Goal: Task Accomplishment & Management: Manage account settings

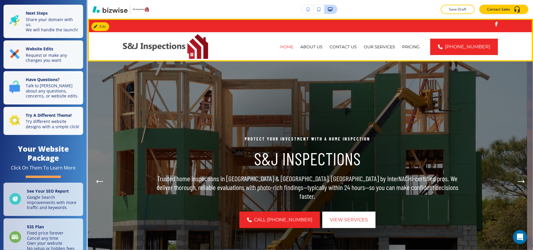
click at [240, 33] on div "HOME ABOUT US CONTACT US OUR SERVICES PRICING [PHONE_NUMBER]" at bounding box center [310, 46] width 445 height 29
click at [103, 29] on button "Edit Navigation Bar" at bounding box center [113, 26] width 44 height 9
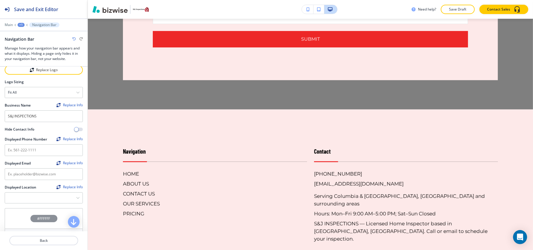
scroll to position [1903, 0]
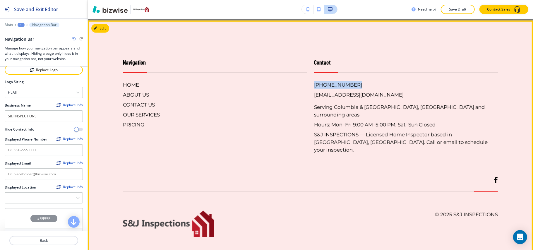
drag, startPoint x: 348, startPoint y: 92, endPoint x: 308, endPoint y: 92, distance: 40.4
click at [308, 92] on div "Contact [PHONE_NUMBER] [EMAIL_ADDRESS][DOMAIN_NAME] Serving Columbia & [GEOGRAP…" at bounding box center [402, 99] width 191 height 107
copy h6 "[PHONE_NUMBER]"
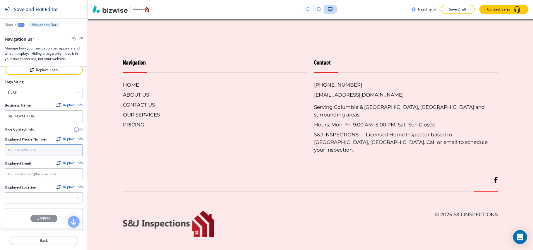
click at [19, 148] on input "text" at bounding box center [44, 150] width 78 height 12
paste input "[PHONE_NUMBER]"
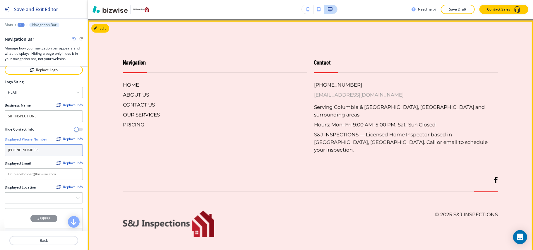
type input "[PHONE_NUMBER]"
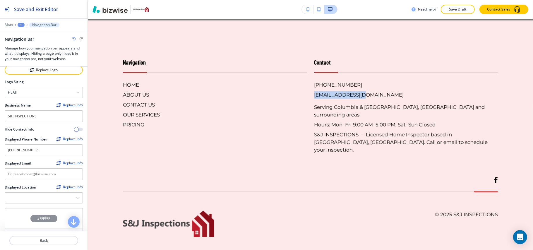
drag, startPoint x: 365, startPoint y: 101, endPoint x: 309, endPoint y: 101, distance: 55.6
click at [309, 101] on div "Contact [PHONE_NUMBER] [EMAIL_ADDRESS][DOMAIN_NAME] Serving Columbia & [GEOGRAP…" at bounding box center [402, 99] width 191 height 107
copy h6 "[EMAIL_ADDRESS][DOMAIN_NAME]"
click at [26, 180] on input "text" at bounding box center [44, 174] width 78 height 12
paste input "[EMAIL_ADDRESS][DOMAIN_NAME]"
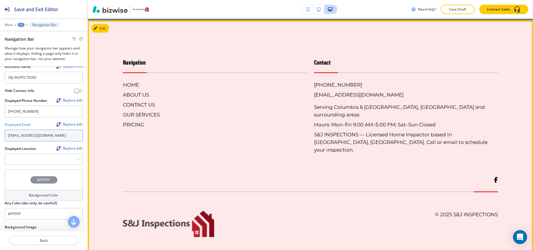
scroll to position [78, 0]
type input "[EMAIL_ADDRESS][DOMAIN_NAME]"
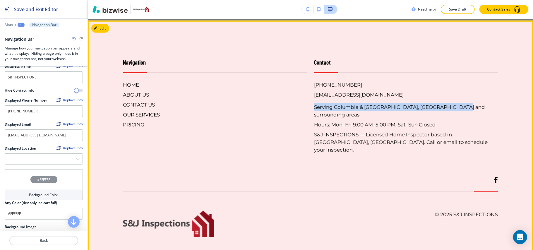
drag, startPoint x: 461, startPoint y: 113, endPoint x: 308, endPoint y: 115, distance: 152.5
click at [308, 115] on div "Contact [PHONE_NUMBER] [EMAIL_ADDRESS][DOMAIN_NAME] Serving Columbia & [GEOGRAP…" at bounding box center [402, 99] width 191 height 107
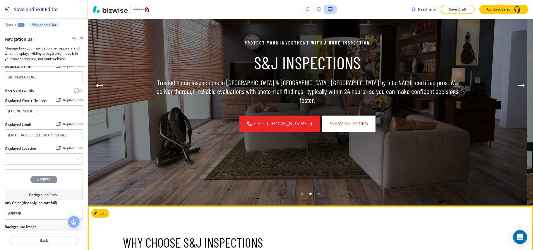
scroll to position [0, 0]
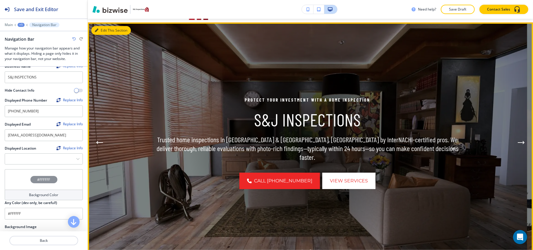
click at [96, 32] on button "Edit This Section" at bounding box center [111, 30] width 40 height 9
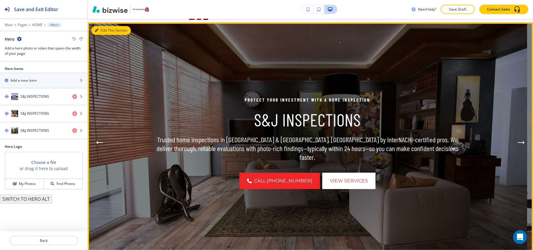
scroll to position [43, 0]
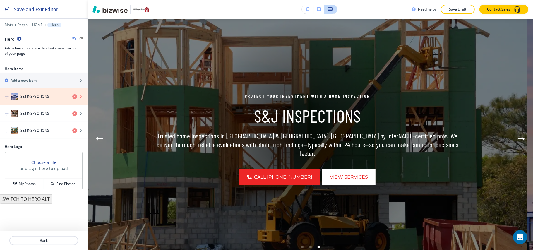
click at [73, 97] on icon "button" at bounding box center [74, 96] width 5 height 5
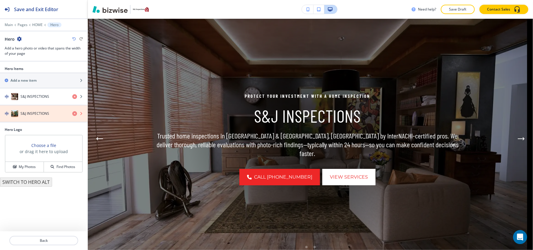
click at [73, 113] on icon "button" at bounding box center [74, 113] width 5 height 5
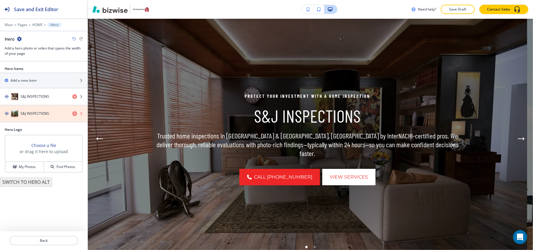
click at [74, 114] on icon "button" at bounding box center [74, 113] width 5 height 5
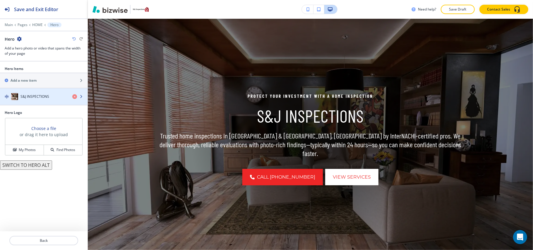
click at [41, 99] on h4 "S&J INSPECTIONS" at bounding box center [34, 96] width 29 height 5
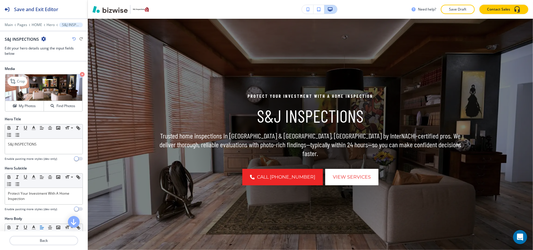
click at [80, 74] on icon "button" at bounding box center [82, 74] width 5 height 5
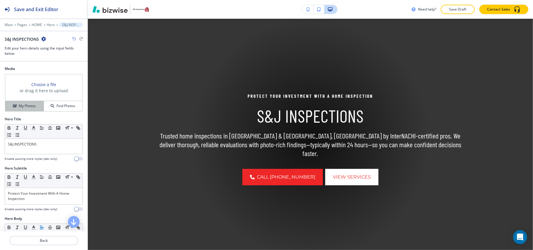
click at [28, 103] on button "My Photos" at bounding box center [24, 106] width 39 height 10
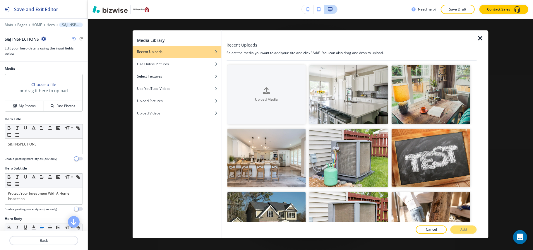
click at [241, 63] on div at bounding box center [352, 63] width 250 height 4
click at [241, 73] on button "Upload Media" at bounding box center [266, 94] width 79 height 59
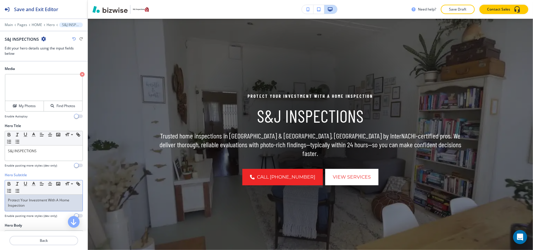
click at [27, 205] on p "Protect Your Investment With A Home Inspection" at bounding box center [44, 203] width 72 height 11
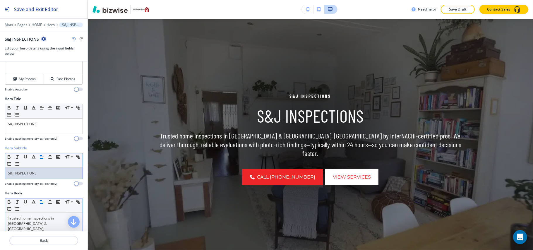
scroll to position [39, 0]
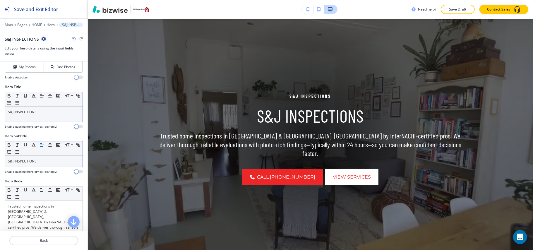
drag, startPoint x: 46, startPoint y: 107, endPoint x: 41, endPoint y: 114, distance: 8.6
click at [4, 112] on div "Hero Title Small Normal Large Huge S&J INSPECTIONS Enable pasting more styles (…" at bounding box center [44, 108] width 88 height 49
drag, startPoint x: 49, startPoint y: 114, endPoint x: 42, endPoint y: 111, distance: 6.6
click at [0, 111] on div "Hero Title Small Normal Large Huge S&J INSPECTIONS Enable pasting more styles (…" at bounding box center [44, 108] width 88 height 49
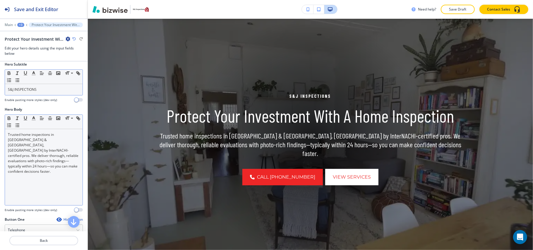
scroll to position [117, 0]
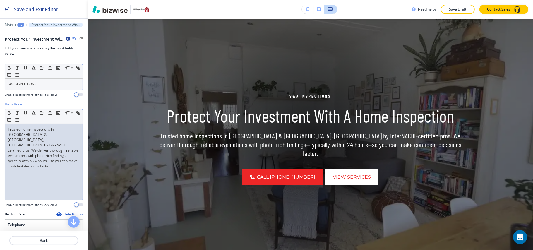
click at [37, 141] on p "Trusted home inspections in [GEOGRAPHIC_DATA] & [GEOGRAPHIC_DATA], [GEOGRAPHIC_…" at bounding box center [44, 148] width 72 height 42
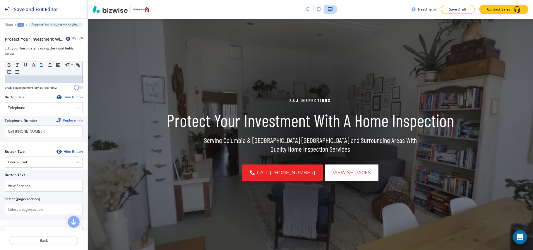
scroll to position [287, 0]
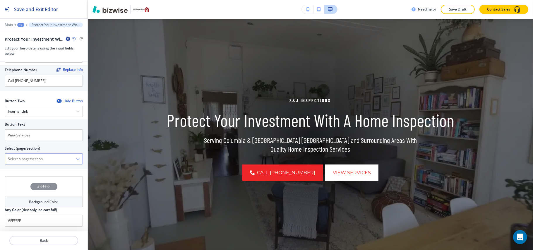
click at [34, 162] on \(page\/section\) "Manual Input" at bounding box center [40, 159] width 71 height 10
type \(page\/section\) "CONTACT US"
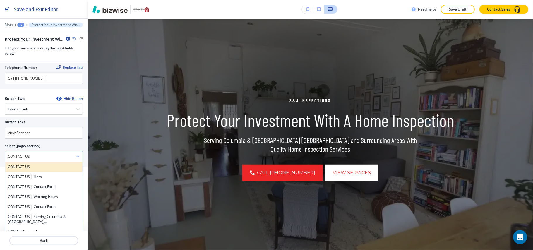
click at [18, 168] on h4 "CONTACT US" at bounding box center [44, 166] width 72 height 5
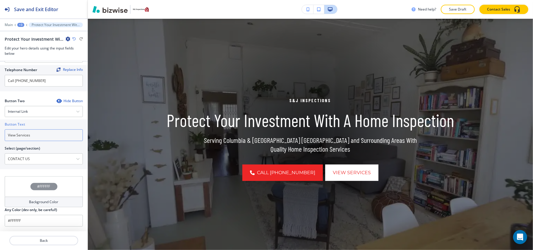
drag, startPoint x: 12, startPoint y: 132, endPoint x: 0, endPoint y: 128, distance: 12.4
click at [0, 128] on div "Button Text View Services Select (page/section) CONTACT US CONTACT US CONTACT U…" at bounding box center [44, 144] width 88 height 50
paste input "CONTACT US"
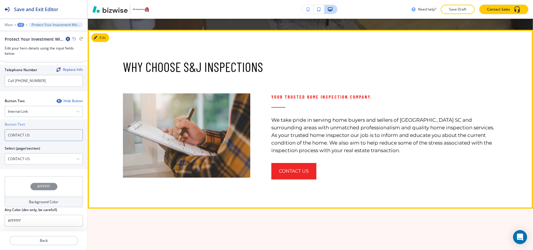
scroll to position [277, 0]
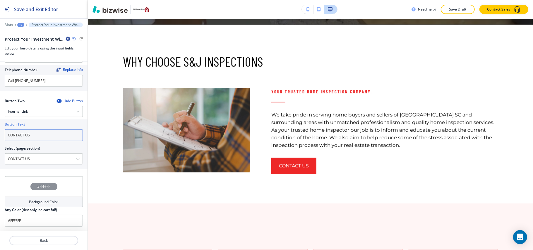
type input "CONTACT US"
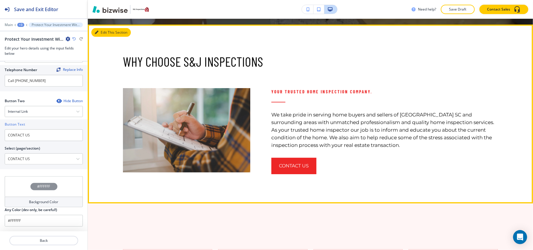
click at [95, 34] on icon "button" at bounding box center [97, 33] width 4 height 4
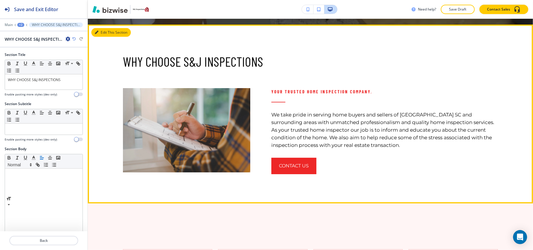
scroll to position [283, 0]
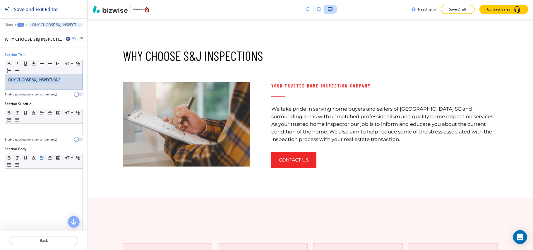
drag, startPoint x: 67, startPoint y: 81, endPoint x: 0, endPoint y: 79, distance: 67.4
click at [0, 79] on div "Section Title Small Normal Large Huge WHY CHOOSE S&J INSPECTIONS Enable pasting…" at bounding box center [44, 76] width 88 height 49
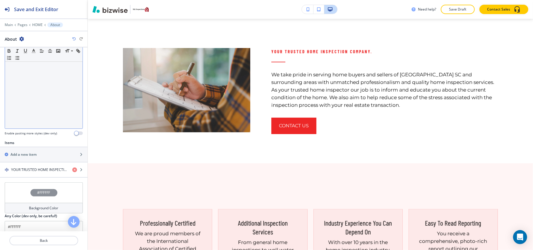
scroll to position [117, 0]
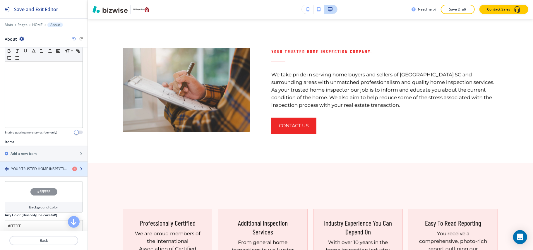
click at [21, 168] on h4 "YOUR TRUSTED HOME INSPECTION COMPANY." at bounding box center [39, 168] width 57 height 5
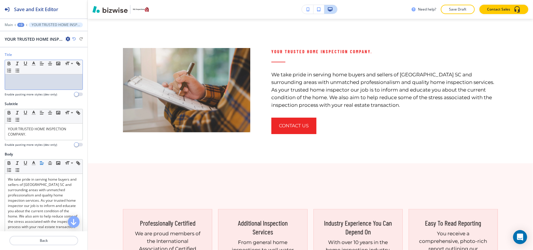
click at [28, 79] on p at bounding box center [44, 79] width 72 height 5
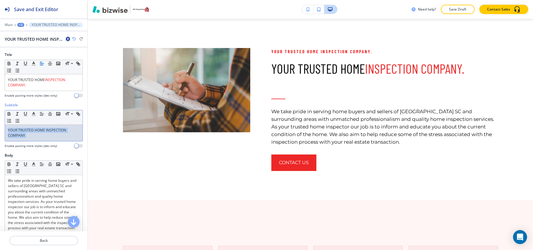
drag, startPoint x: 4, startPoint y: 128, endPoint x: 11, endPoint y: 133, distance: 8.4
click at [1, 127] on div "Subtitle Small Normal Large Huge YOUR TRUSTED HOME INSPECTION COMPANY. Enable p…" at bounding box center [44, 127] width 88 height 50
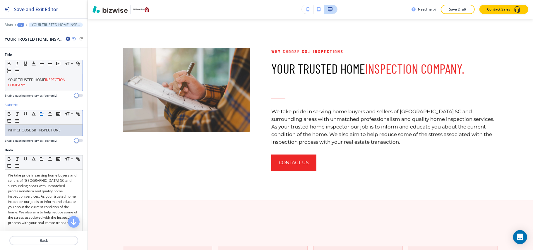
click at [64, 84] on p "YOUR TRUSTED HOME INSPECTION COMPANY." at bounding box center [44, 82] width 72 height 11
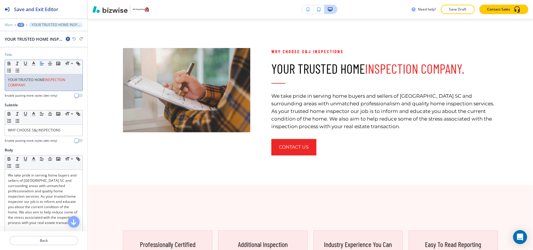
click at [10, 25] on p "Main" at bounding box center [9, 25] width 8 height 4
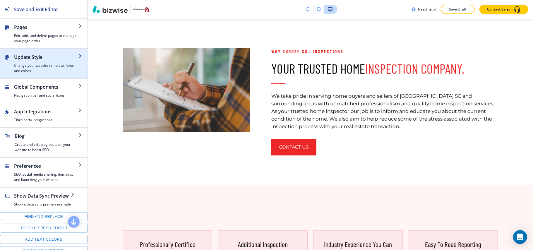
click at [30, 67] on h4 "Change your website template, fonts, and colors" at bounding box center [46, 68] width 64 height 11
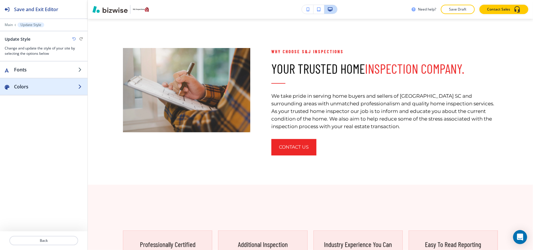
click at [33, 87] on h2 "Colors" at bounding box center [46, 86] width 64 height 7
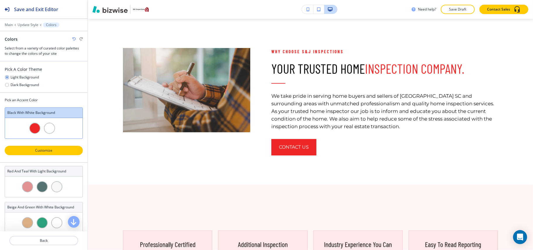
click at [41, 150] on p "Customize" at bounding box center [43, 150] width 63 height 5
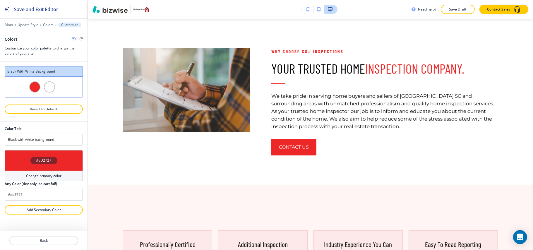
click at [41, 217] on div at bounding box center [44, 217] width 78 height 5
click at [43, 210] on p "Add Secondary Color" at bounding box center [43, 209] width 63 height 5
type input "Custom Black with white background"
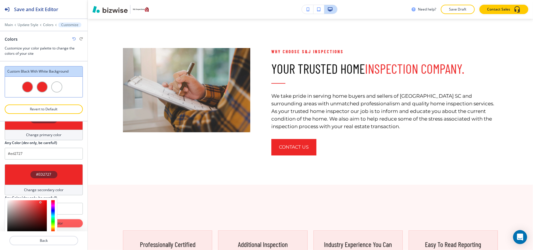
scroll to position [92, 0]
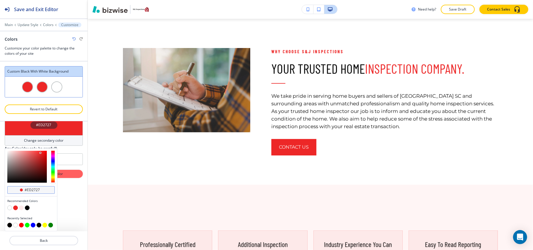
click at [43, 187] on div "#ed2727" at bounding box center [30, 190] width 47 height 8
click at [43, 188] on input "#ed2727" at bounding box center [34, 190] width 20 height 5
paste input "050536"
type input "#050536"
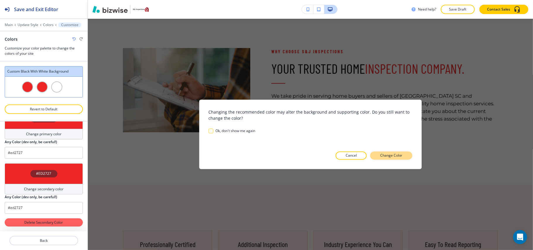
scroll to position [43, 0]
click at [387, 153] on p "Change Color" at bounding box center [391, 155] width 22 height 5
type input "#050536"
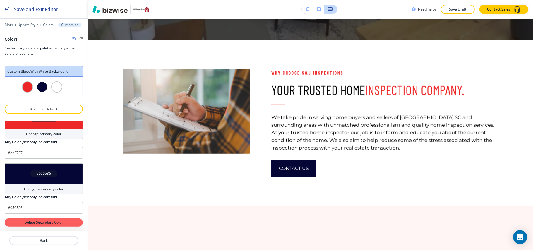
scroll to position [244, 0]
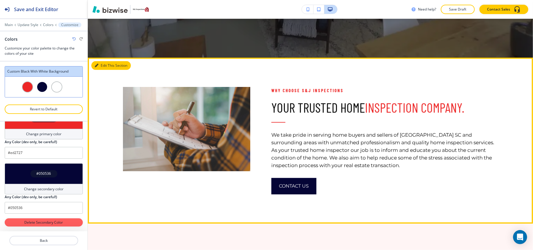
click at [102, 64] on button "Edit This Section" at bounding box center [111, 65] width 40 height 9
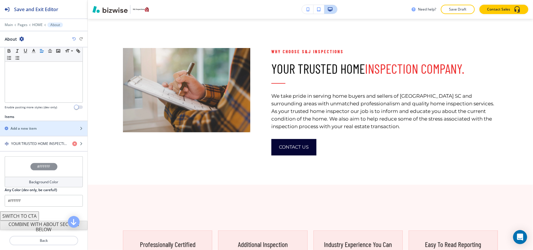
scroll to position [154, 0]
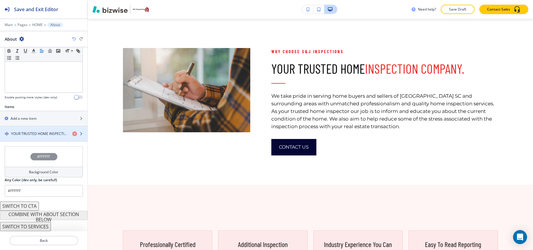
click at [31, 137] on div "button" at bounding box center [44, 138] width 88 height 5
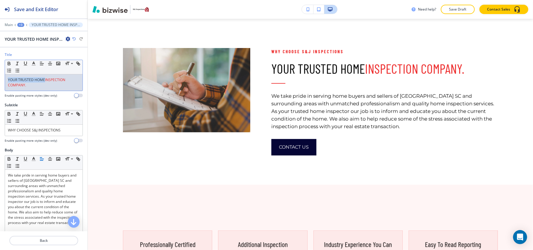
drag, startPoint x: 45, startPoint y: 80, endPoint x: 0, endPoint y: 79, distance: 44.8
click at [0, 79] on div "Title Small Normal Large Huge YOUR TRUSTED HOME INSPECTION COMPANY. Enable past…" at bounding box center [44, 77] width 88 height 50
click at [33, 64] on icon "button" at bounding box center [33, 63] width 5 height 5
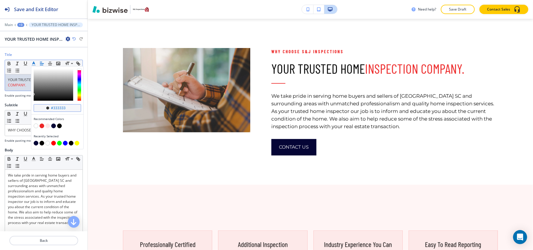
click at [69, 109] on input "#333333" at bounding box center [60, 108] width 20 height 5
click at [70, 108] on input "#333333" at bounding box center [60, 108] width 20 height 5
click at [71, 108] on input "#333333" at bounding box center [60, 108] width 20 height 5
paste input "050536"
type input "#050536"
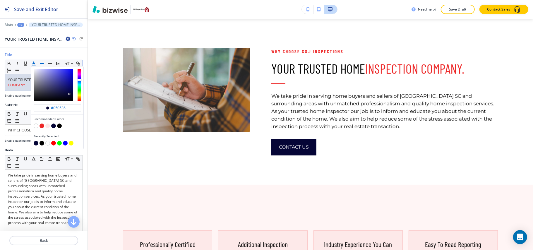
click at [53, 128] on button "button" at bounding box center [53, 126] width 5 height 5
click at [53, 126] on button "button" at bounding box center [53, 126] width 5 height 5
click at [16, 80] on p "YOUR TRUSTED HOME ﻿ INSPECTION COMPANY." at bounding box center [44, 82] width 72 height 11
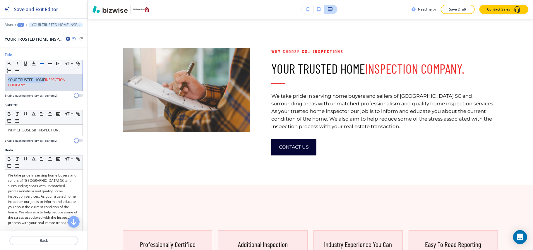
drag, startPoint x: 44, startPoint y: 80, endPoint x: 0, endPoint y: 78, distance: 43.9
click at [0, 78] on div "Title Small Normal Large Huge YOUR TRUSTED HOME INSPECTION COMPANY. Enable past…" at bounding box center [44, 77] width 88 height 50
click at [35, 64] on icon "button" at bounding box center [33, 63] width 5 height 5
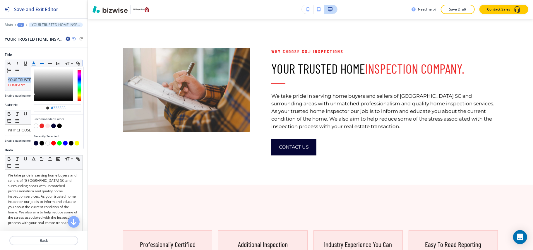
click at [53, 126] on button "button" at bounding box center [53, 126] width 5 height 5
type input "#050536"
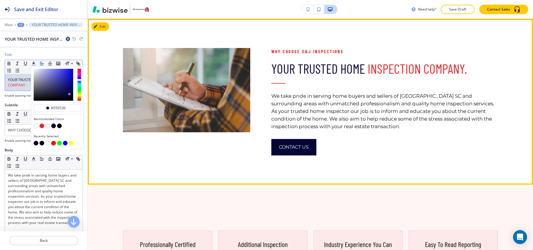
click at [193, 146] on div at bounding box center [176, 87] width 148 height 137
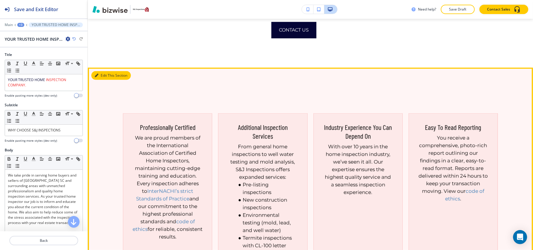
click at [101, 74] on button "Edit This Section" at bounding box center [111, 75] width 40 height 9
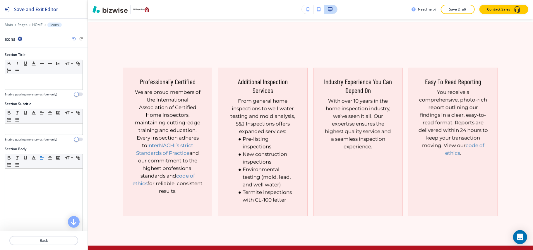
scroll to position [449, 0]
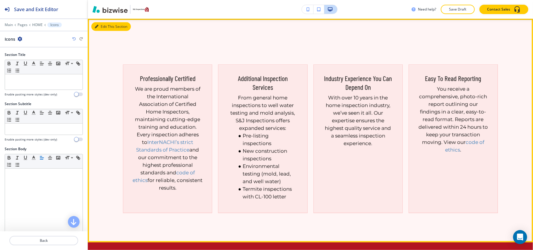
click at [97, 26] on icon "button" at bounding box center [97, 27] width 4 height 4
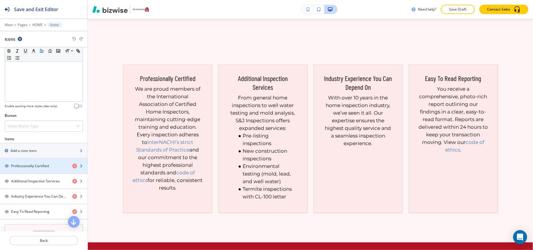
scroll to position [156, 0]
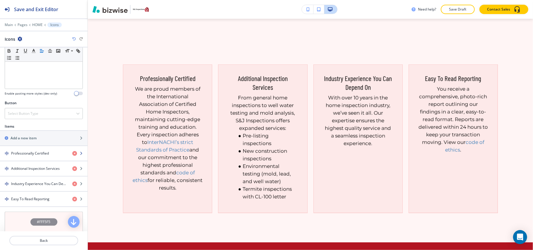
click at [23, 155] on h4 "Professionally Certified" at bounding box center [30, 153] width 38 height 5
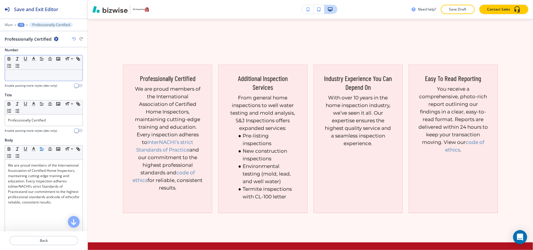
scroll to position [0, 0]
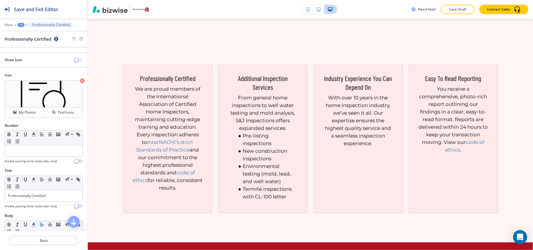
click at [74, 59] on span "button" at bounding box center [76, 60] width 5 height 5
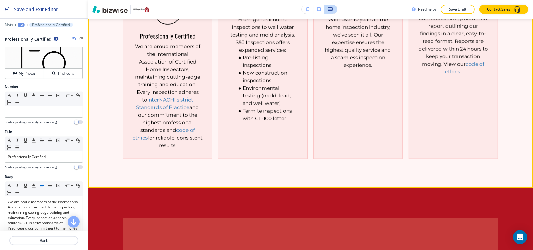
scroll to position [449, 0]
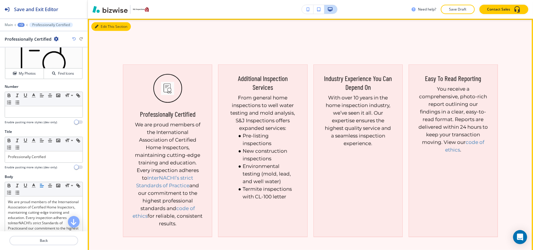
click at [102, 26] on button "Edit This Section" at bounding box center [111, 26] width 40 height 9
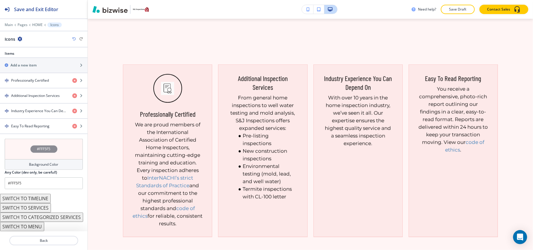
click at [19, 150] on div "#FFF5F5" at bounding box center [44, 149] width 78 height 20
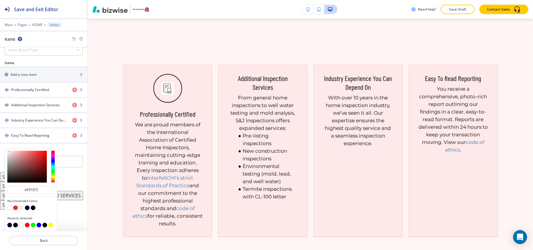
click at [12, 207] on div at bounding box center [30, 209] width 47 height 6
click at [10, 207] on button "button" at bounding box center [9, 208] width 5 height 5
type input "#FFFFFF"
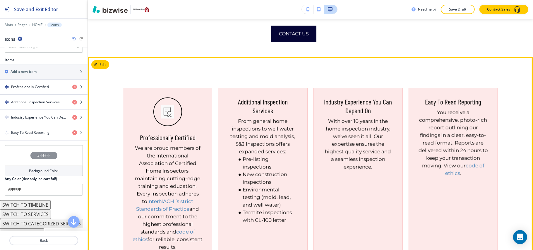
scroll to position [410, 0]
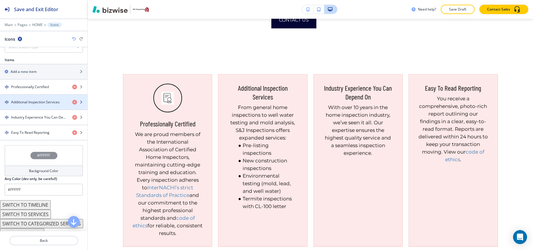
click at [29, 100] on div "button" at bounding box center [44, 97] width 88 height 5
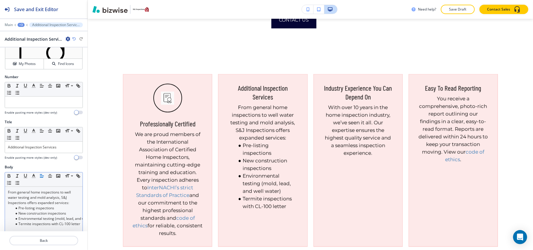
scroll to position [117, 0]
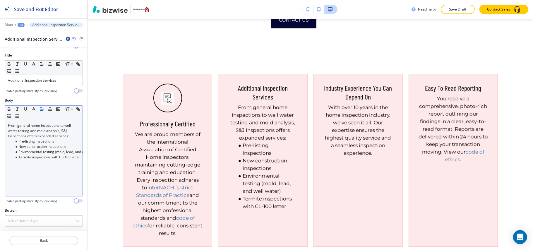
click at [38, 186] on div "From general home inspections to well water testing and mold analysis, S&J Insp…" at bounding box center [44, 158] width 78 height 76
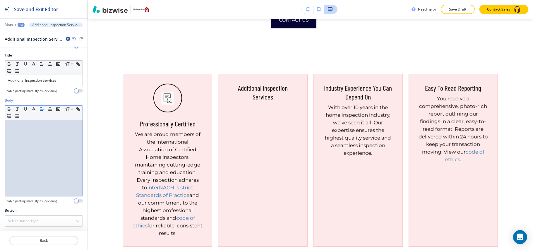
drag, startPoint x: 0, startPoint y: 158, endPoint x: 23, endPoint y: 165, distance: 23.4
click at [23, 165] on div at bounding box center [44, 158] width 78 height 76
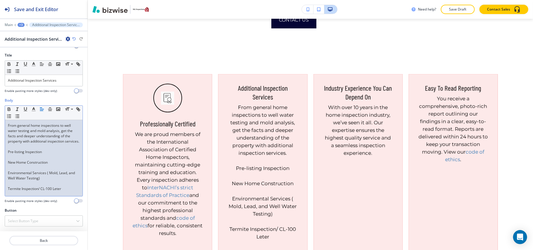
scroll to position [121, 0]
click at [58, 158] on p at bounding box center [44, 157] width 72 height 5
click at [7, 170] on div "From general home inspections to well water testing and mold analysis, get the …" at bounding box center [44, 158] width 78 height 76
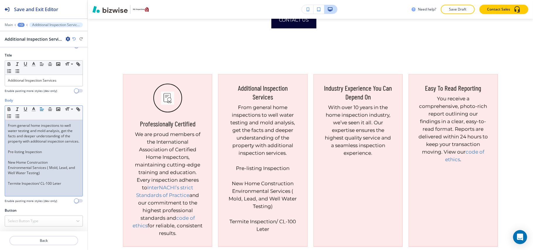
click at [10, 181] on p at bounding box center [44, 178] width 72 height 5
click at [14, 160] on p at bounding box center [44, 157] width 72 height 5
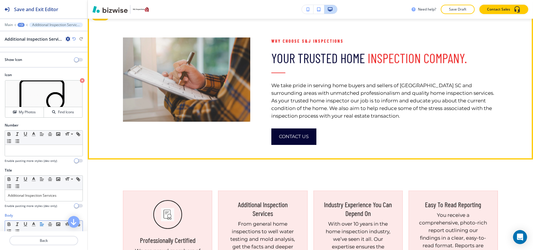
scroll to position [293, 0]
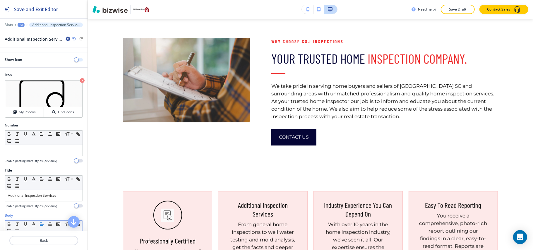
click at [75, 59] on button "button" at bounding box center [79, 60] width 8 height 4
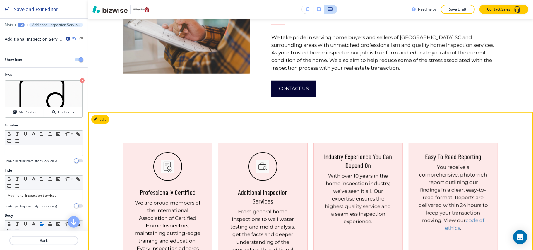
scroll to position [410, 0]
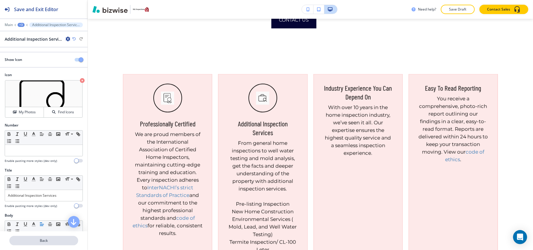
click at [47, 244] on button "Back" at bounding box center [43, 240] width 69 height 9
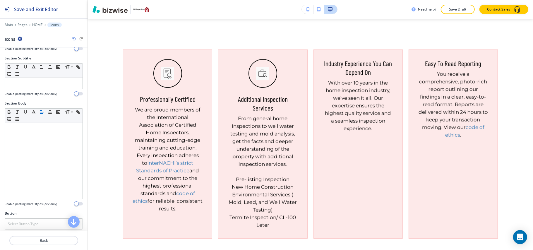
scroll to position [156, 0]
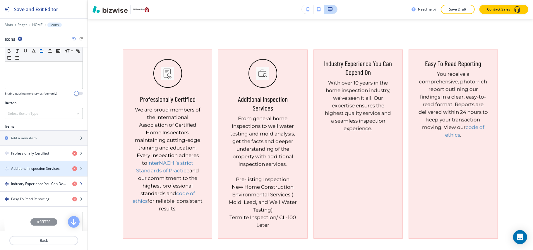
click at [32, 184] on h4 "Industry Experience You Can Depend On" at bounding box center [39, 183] width 57 height 5
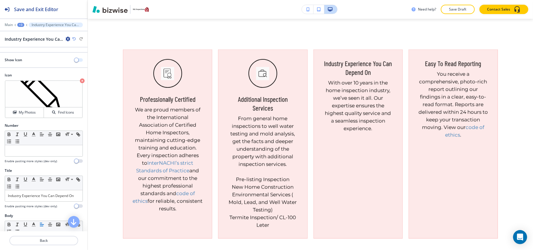
click at [74, 60] on span "button" at bounding box center [76, 60] width 5 height 5
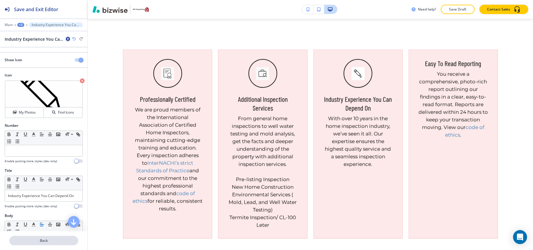
click at [46, 242] on p "Back" at bounding box center [44, 240] width 68 height 5
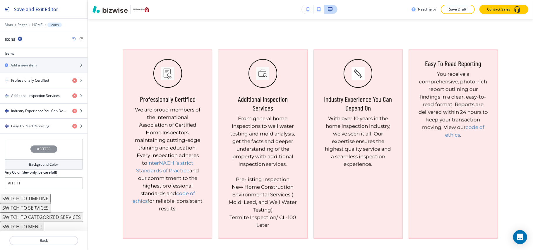
scroll to position [233, 0]
click at [37, 124] on h4 "Easy To Read Reporting" at bounding box center [30, 126] width 38 height 5
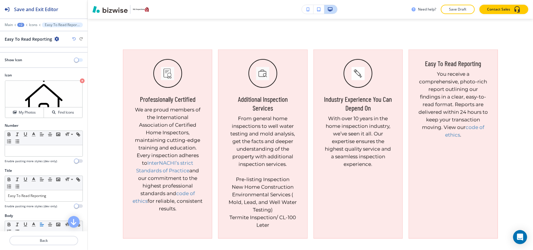
click at [75, 59] on button "button" at bounding box center [79, 60] width 8 height 4
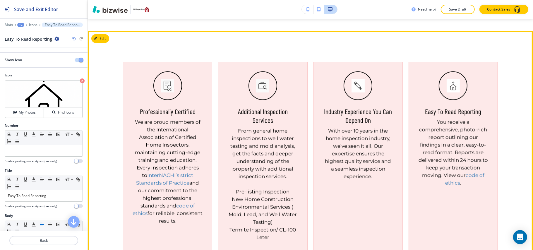
scroll to position [356, 0]
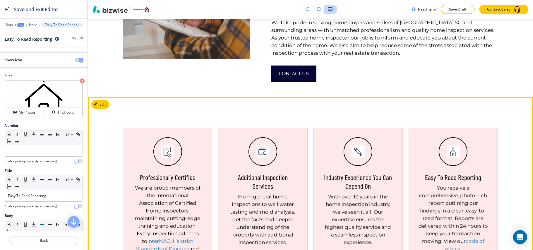
click at [107, 100] on div "Edit" at bounding box center [100, 104] width 18 height 9
click at [98, 106] on icon "button" at bounding box center [97, 105] width 4 height 4
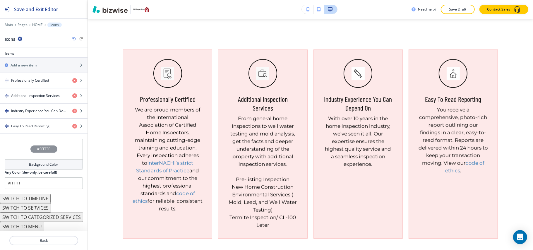
scroll to position [155, 0]
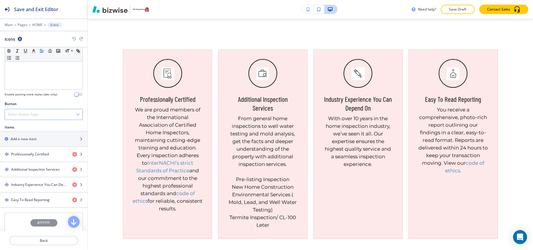
click at [44, 113] on div "Select Button Type" at bounding box center [44, 114] width 78 height 11
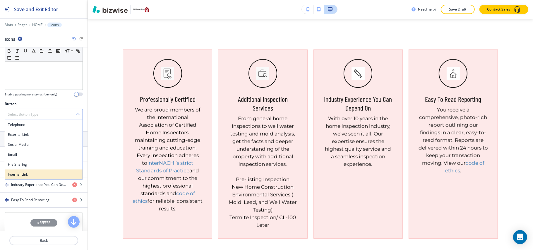
click at [37, 174] on h4 "Internal Link" at bounding box center [44, 174] width 72 height 5
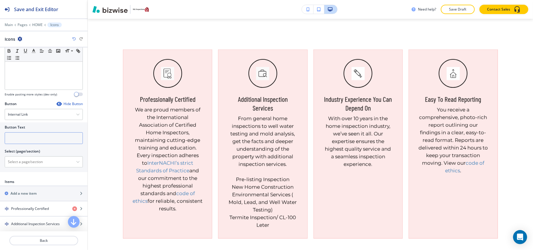
click at [16, 141] on input "text" at bounding box center [44, 138] width 78 height 12
paste input "BOOK NOW"
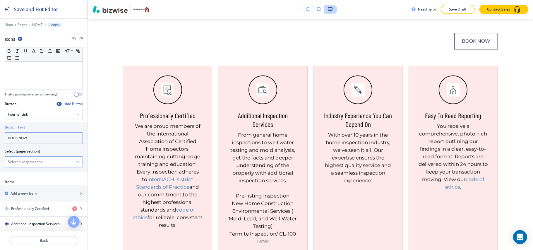
type input "BOOK NOW"
click at [21, 163] on \(page\/section\) "Manual Input" at bounding box center [40, 162] width 71 height 10
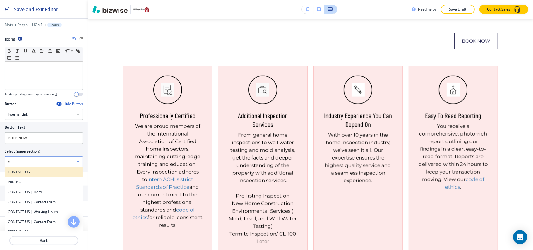
click at [18, 173] on h4 "CONTACT US" at bounding box center [44, 172] width 72 height 5
type \(page\/section\) "CONTACT US"
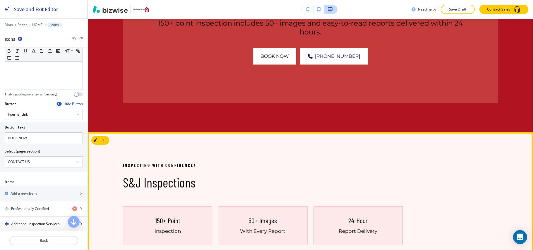
scroll to position [864, 0]
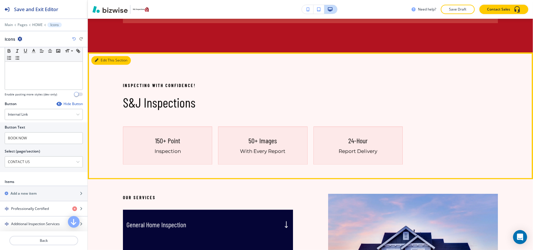
click at [107, 62] on button "Edit This Section" at bounding box center [111, 60] width 40 height 9
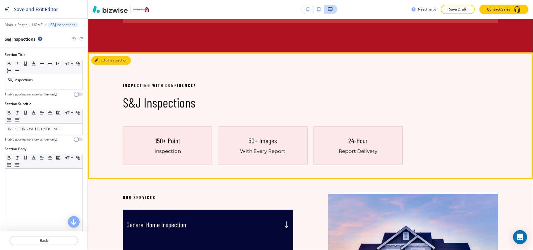
scroll to position [898, 0]
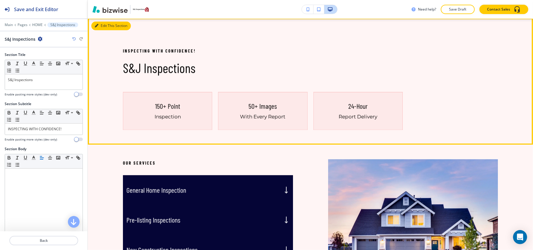
click at [108, 27] on button "Edit This Section" at bounding box center [111, 25] width 40 height 9
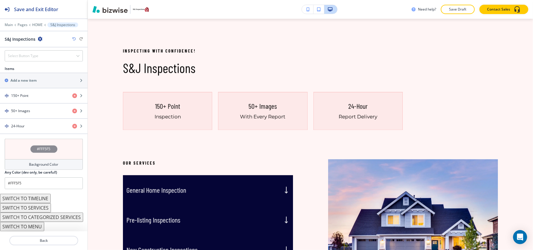
scroll to position [218, 0]
click at [39, 209] on button "SWITCH TO SERVICES" at bounding box center [25, 207] width 51 height 9
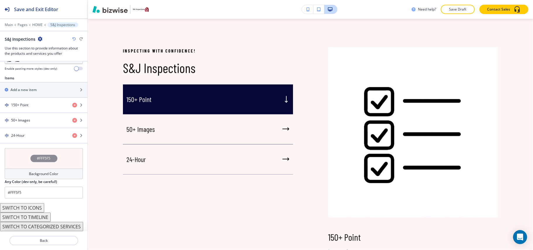
scroll to position [200, 0]
click at [28, 206] on button "SWITCH TO ICONS" at bounding box center [22, 207] width 44 height 9
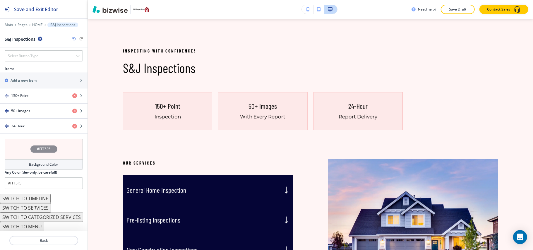
scroll to position [218, 0]
click at [29, 226] on button "SWITCH TO MENU" at bounding box center [22, 226] width 44 height 9
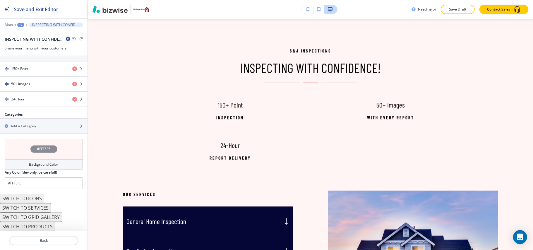
scroll to position [229, 0]
click at [34, 226] on button "SWITCH TO PRODUCTS" at bounding box center [27, 226] width 55 height 9
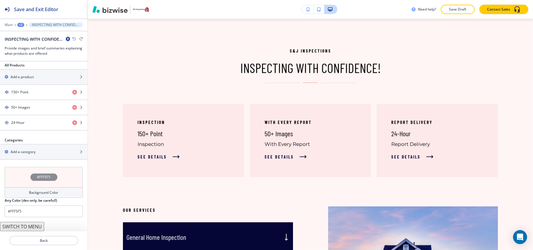
scroll to position [211, 0]
click at [48, 90] on div "150+ Point" at bounding box center [34, 92] width 68 height 5
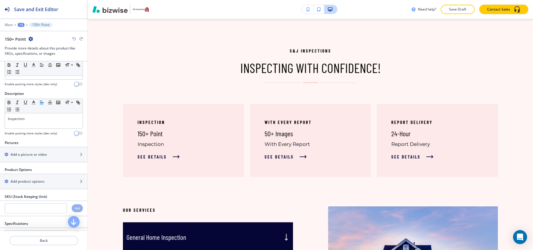
scroll to position [0, 0]
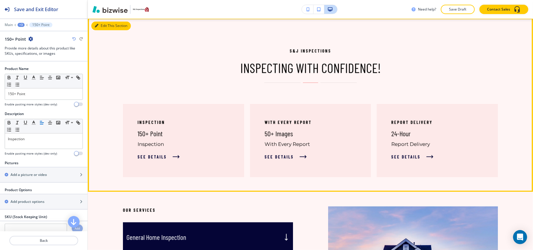
click at [98, 26] on button "Edit This Section" at bounding box center [111, 25] width 40 height 9
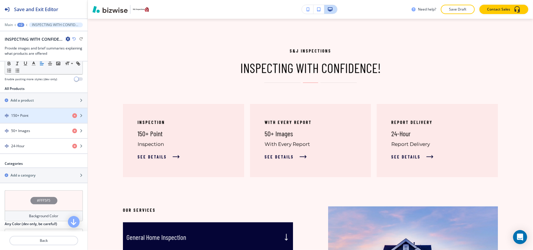
scroll to position [211, 0]
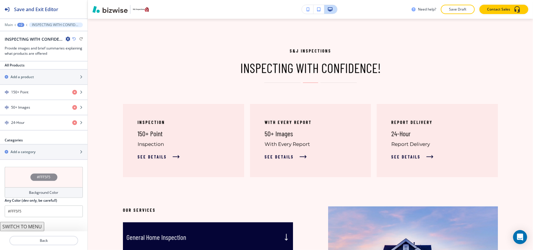
click at [34, 226] on button "SWITCH TO MENU" at bounding box center [22, 226] width 44 height 9
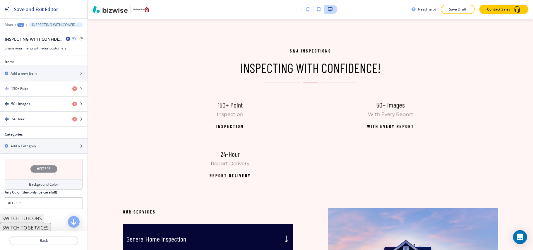
scroll to position [229, 0]
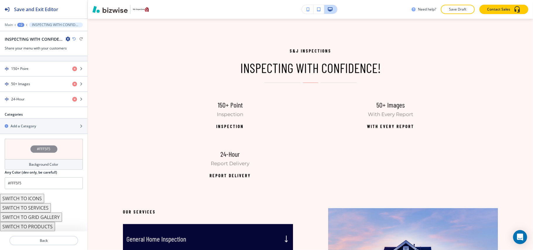
click at [29, 198] on button "SWITCH TO ICONS" at bounding box center [22, 198] width 44 height 9
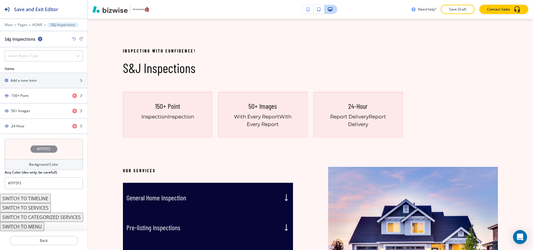
scroll to position [218, 0]
click at [38, 93] on div "150+ Point" at bounding box center [34, 95] width 68 height 5
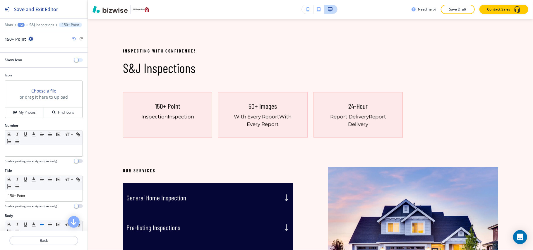
click at [75, 60] on button "button" at bounding box center [79, 60] width 8 height 4
click at [23, 114] on h4 "My Photos" at bounding box center [27, 112] width 17 height 5
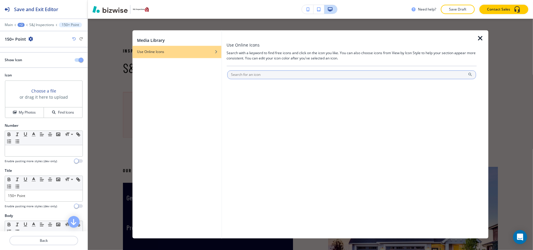
click at [247, 76] on input "text" at bounding box center [351, 75] width 249 height 9
type input "check"
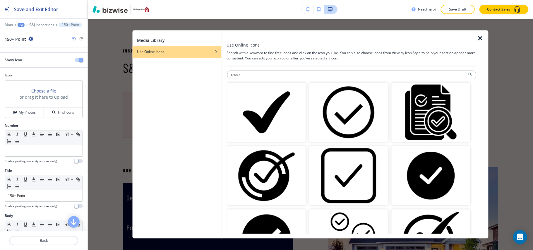
click at [267, 117] on img "button" at bounding box center [266, 112] width 79 height 59
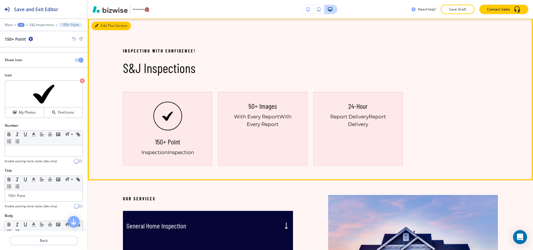
click at [107, 29] on button "Edit This Section" at bounding box center [111, 25] width 40 height 9
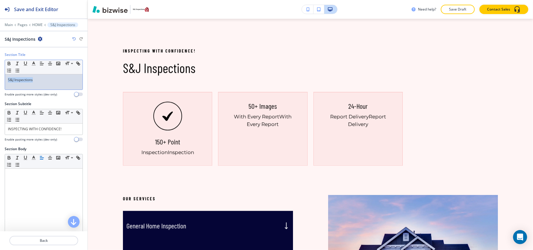
drag, startPoint x: 15, startPoint y: 83, endPoint x: 6, endPoint y: 83, distance: 8.8
click at [0, 83] on div "Section Title Small Normal Large Huge S&J Inspections Enable pasting more style…" at bounding box center [44, 76] width 88 height 49
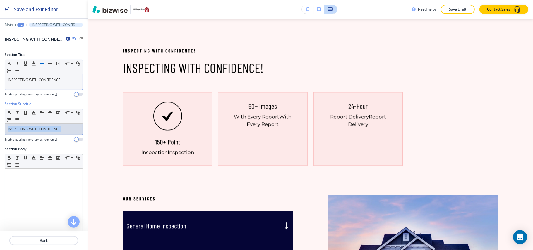
drag, startPoint x: 71, startPoint y: 128, endPoint x: 0, endPoint y: 127, distance: 70.6
click at [0, 127] on div "Section Subtitle Small Normal Large Huge INSPECTING WITH CONFIDENCE! Enable pas…" at bounding box center [44, 123] width 88 height 45
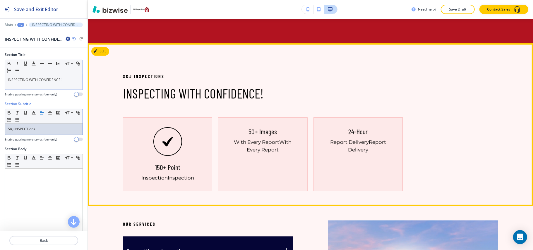
scroll to position [859, 0]
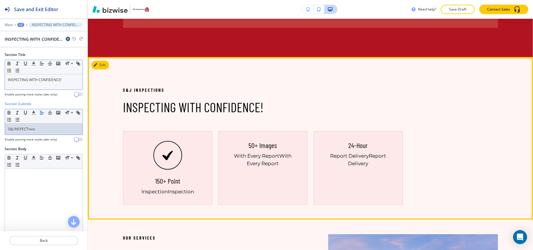
click at [102, 64] on button "Edit" at bounding box center [100, 65] width 18 height 9
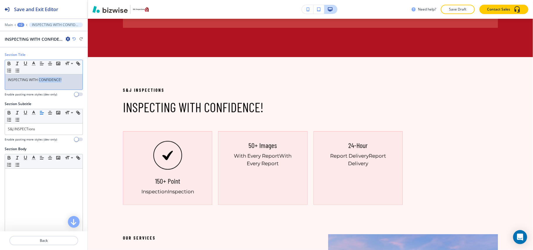
drag, startPoint x: 52, startPoint y: 82, endPoint x: 39, endPoint y: 81, distance: 13.5
click at [39, 81] on p "INSPECTING WITH CONFIDENCE!" at bounding box center [44, 79] width 72 height 5
click at [33, 64] on icon "button" at bounding box center [33, 63] width 5 height 5
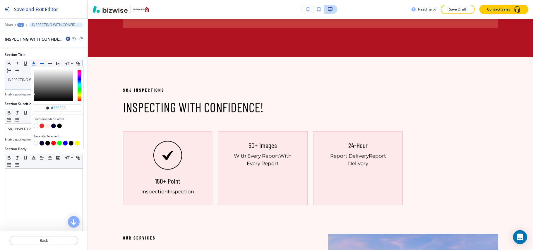
click at [37, 126] on button "button" at bounding box center [36, 126] width 5 height 5
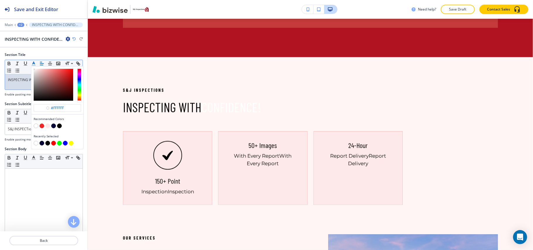
click at [43, 125] on button "button" at bounding box center [42, 126] width 5 height 5
type input "#ed2727"
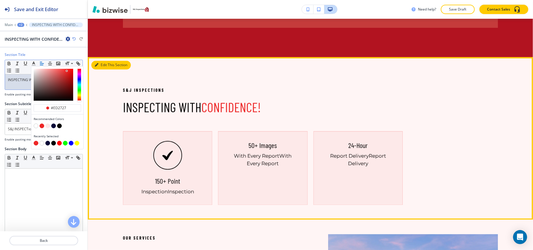
click at [98, 65] on button "Edit This Section" at bounding box center [111, 65] width 40 height 9
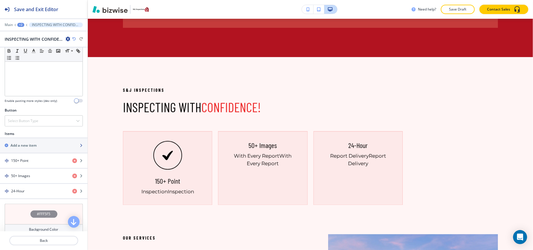
scroll to position [218, 0]
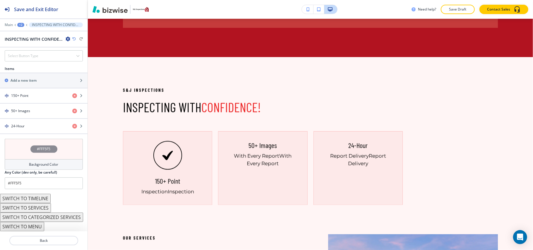
click at [12, 144] on div "#FFF5F5" at bounding box center [44, 149] width 78 height 20
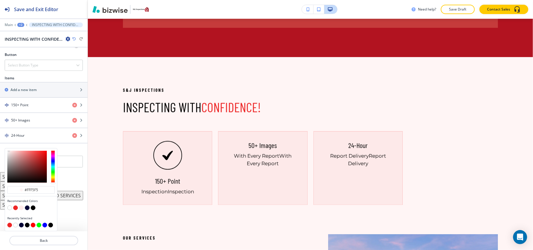
click at [27, 208] on button "button" at bounding box center [27, 208] width 5 height 5
type input "#050536"
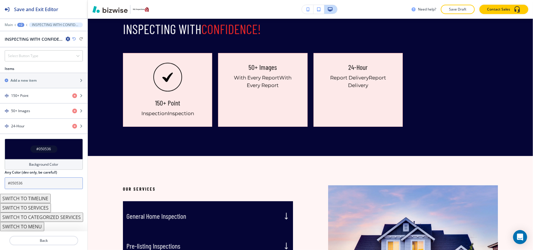
scroll to position [218, 0]
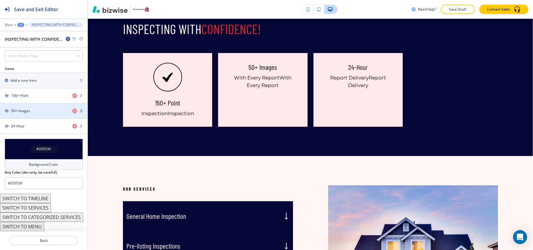
click at [42, 114] on div "button" at bounding box center [44, 116] width 88 height 5
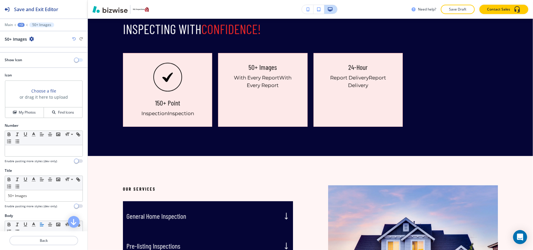
click at [75, 60] on button "button" at bounding box center [79, 60] width 8 height 4
click at [23, 112] on h4 "My Photos" at bounding box center [27, 112] width 17 height 5
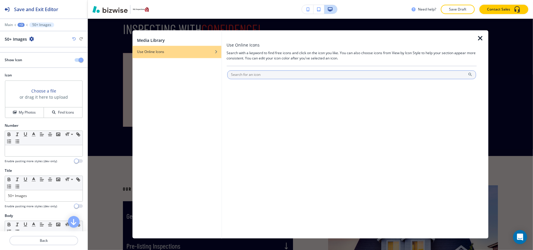
click at [249, 73] on input "text" at bounding box center [351, 75] width 249 height 9
type input "check"
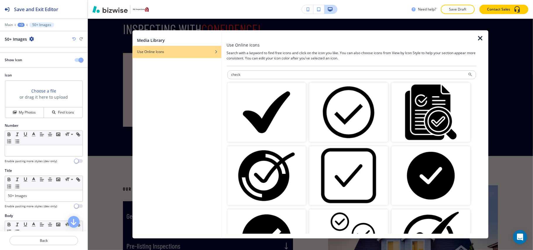
click at [253, 109] on img "button" at bounding box center [266, 112] width 79 height 59
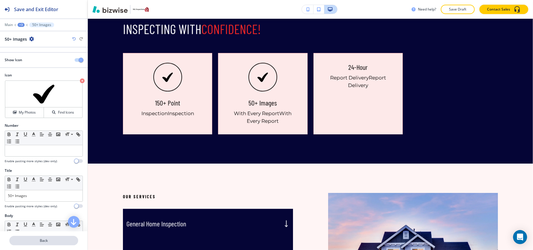
click at [50, 241] on p "Back" at bounding box center [44, 240] width 68 height 5
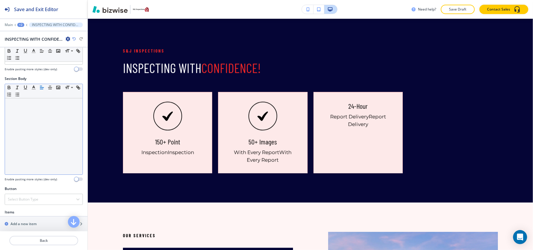
scroll to position [156, 0]
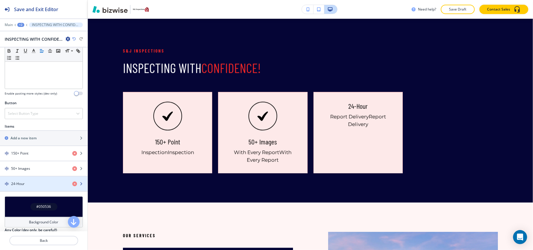
click at [33, 183] on div "24-Hour" at bounding box center [34, 183] width 68 height 5
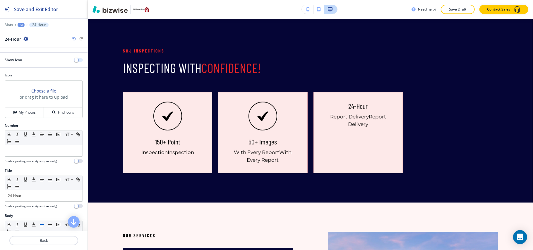
click at [74, 60] on span "button" at bounding box center [76, 60] width 5 height 5
click at [30, 117] on button "My Photos" at bounding box center [24, 112] width 39 height 10
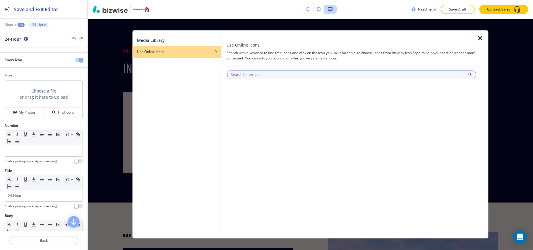
click at [242, 77] on input "text" at bounding box center [351, 75] width 249 height 9
type input "check"
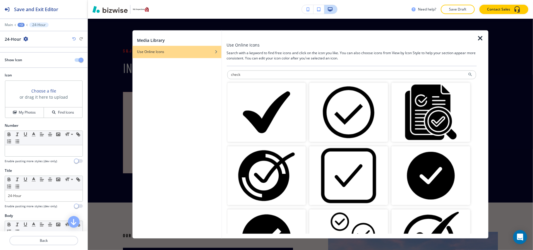
click at [272, 114] on img "button" at bounding box center [266, 112] width 79 height 59
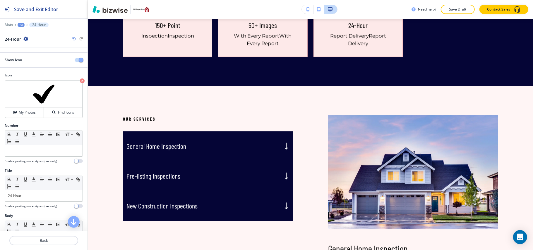
scroll to position [1015, 0]
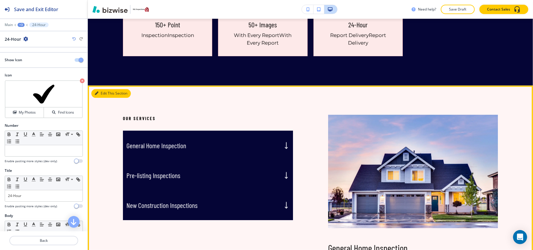
click at [105, 95] on button "Edit This Section" at bounding box center [111, 93] width 40 height 9
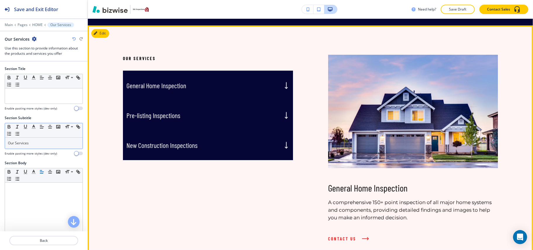
scroll to position [1083, 0]
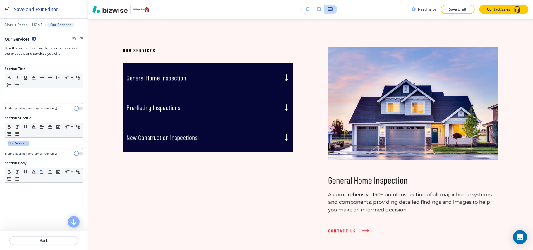
drag, startPoint x: 32, startPoint y: 149, endPoint x: 0, endPoint y: 147, distance: 32.3
click at [0, 148] on div "Section Subtitle Small Normal Large Huge Our Services Enable pasting more style…" at bounding box center [44, 137] width 88 height 45
drag, startPoint x: 37, startPoint y: 147, endPoint x: 25, endPoint y: 143, distance: 12.9
click at [25, 143] on p "Our Services" at bounding box center [44, 143] width 72 height 5
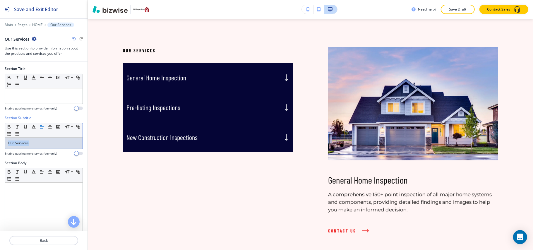
click at [25, 143] on p "Our Services" at bounding box center [44, 143] width 72 height 5
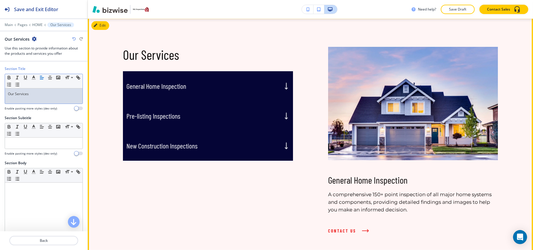
click at [172, 92] on div "General Home Inspection" at bounding box center [208, 86] width 170 height 30
click at [170, 108] on div "Pre-listing Inspections" at bounding box center [208, 116] width 170 height 30
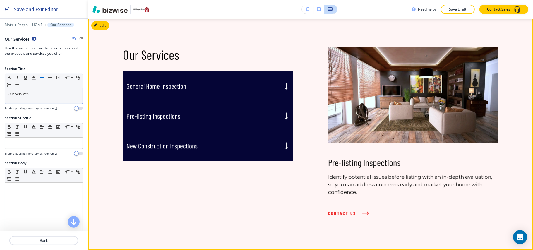
click at [186, 141] on div "New Construction Inspections" at bounding box center [208, 146] width 170 height 30
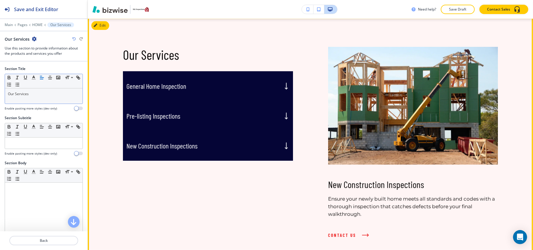
drag, startPoint x: 190, startPoint y: 116, endPoint x: 187, endPoint y: 111, distance: 5.7
click at [189, 116] on div "Pre-listing Inspections" at bounding box center [208, 116] width 170 height 30
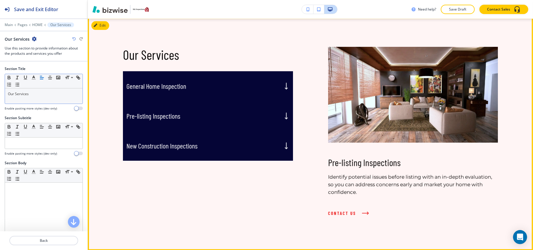
click at [180, 85] on h5 "General Home Inspection" at bounding box center [156, 86] width 60 height 9
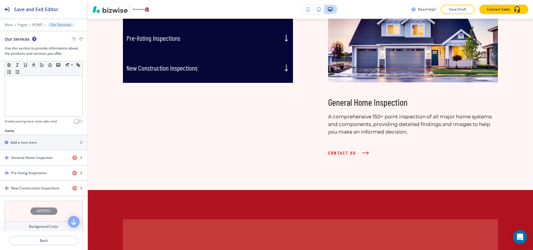
scroll to position [156, 0]
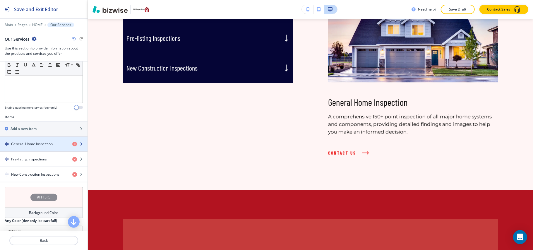
click at [45, 141] on div "button" at bounding box center [44, 139] width 88 height 5
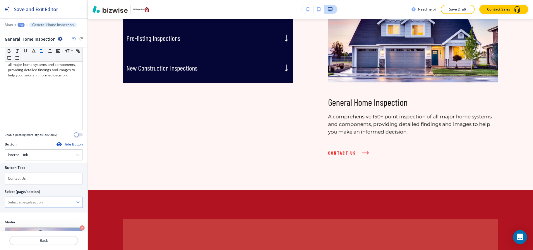
scroll to position [106, 0]
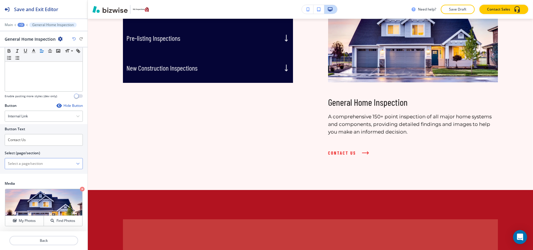
click at [8, 165] on \(page\/section\) "Manual Input" at bounding box center [40, 164] width 71 height 10
type \(page\/section\) "CONTACT US"
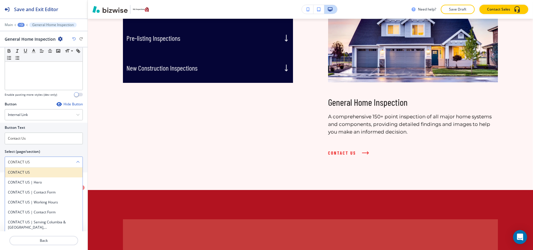
click at [32, 175] on h4 "CONTACT US" at bounding box center [44, 172] width 72 height 5
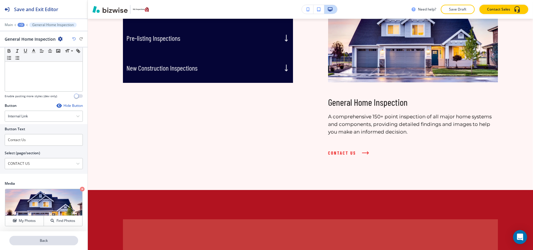
click at [46, 242] on p "Back" at bounding box center [44, 240] width 68 height 5
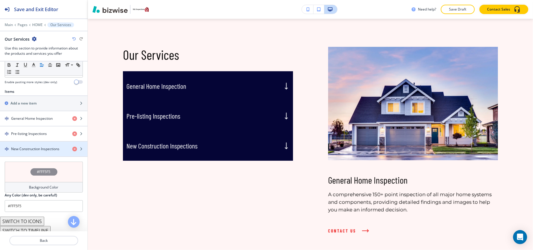
scroll to position [195, 0]
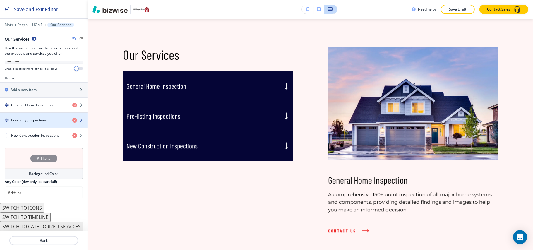
click at [32, 124] on div "button" at bounding box center [44, 125] width 88 height 5
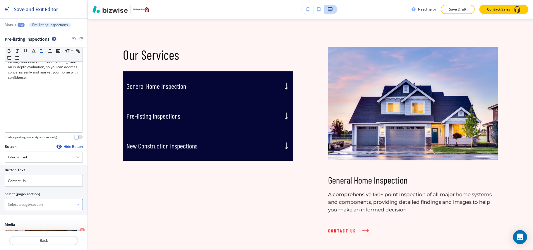
scroll to position [106, 0]
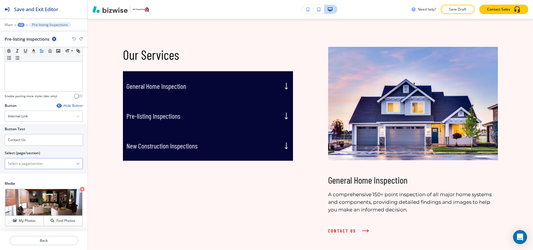
click at [34, 165] on \(page\/section\) "Manual Input" at bounding box center [40, 164] width 71 height 10
type \(page\/section\) "CONTACT US"
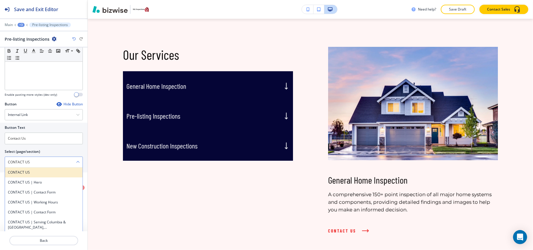
click at [32, 172] on h4 "CONTACT US" at bounding box center [44, 172] width 72 height 5
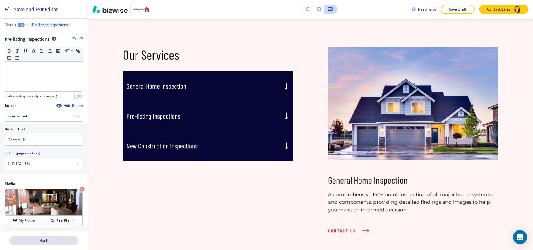
click at [41, 240] on p "Back" at bounding box center [44, 240] width 68 height 5
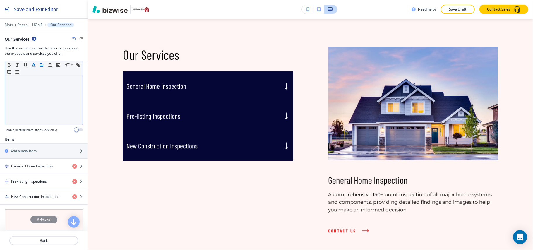
scroll to position [156, 0]
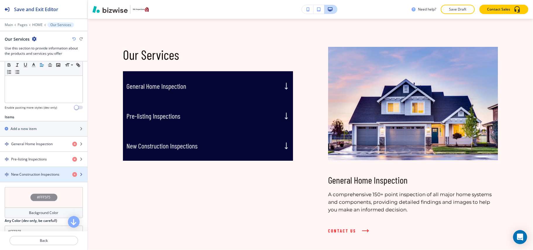
click at [34, 177] on h4 "New Construction Inspections" at bounding box center [35, 174] width 48 height 5
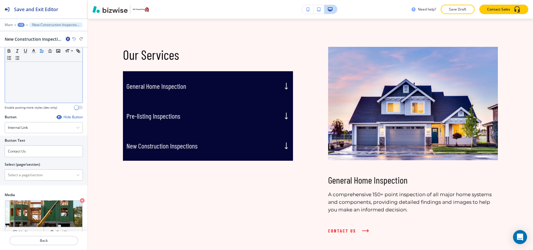
scroll to position [106, 0]
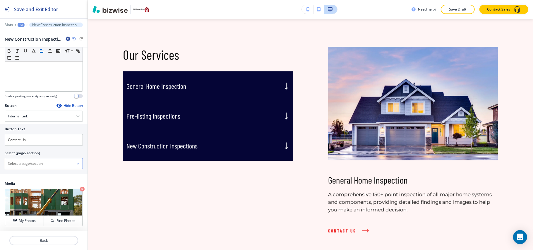
click at [28, 161] on \(page\/section\) "Manual Input" at bounding box center [40, 164] width 71 height 10
type \(page\/section\) "CONTACT US"
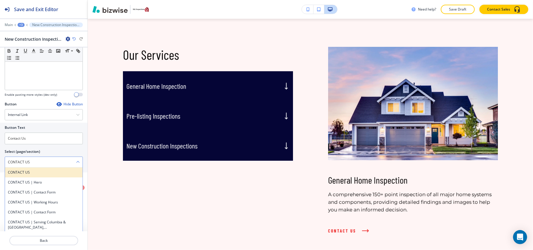
click at [27, 174] on h4 "CONTACT US" at bounding box center [44, 172] width 72 height 5
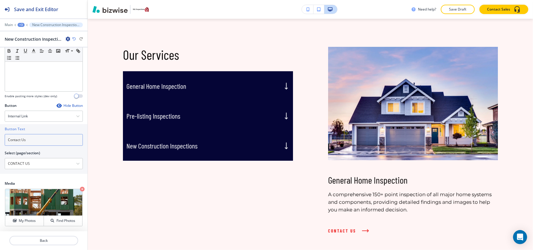
click at [0, 140] on div "Button Text Contact Us Select (page/section) CONTACT US CONTACT US CONTACT US |…" at bounding box center [44, 149] width 88 height 50
paste input "READ MORE"
type input "READ MORE"
click at [51, 244] on button "Back" at bounding box center [43, 240] width 69 height 9
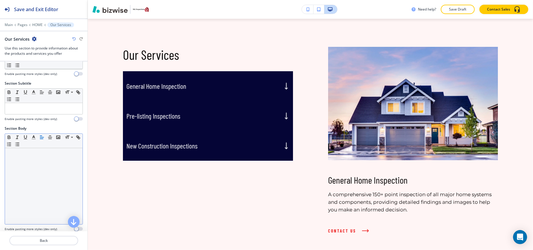
scroll to position [156, 0]
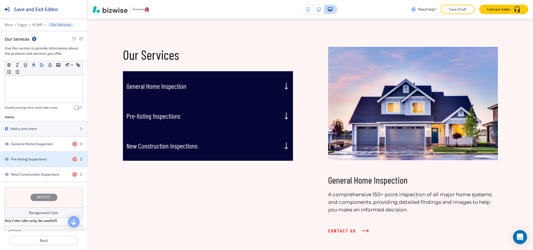
click at [30, 165] on div "button" at bounding box center [44, 164] width 88 height 5
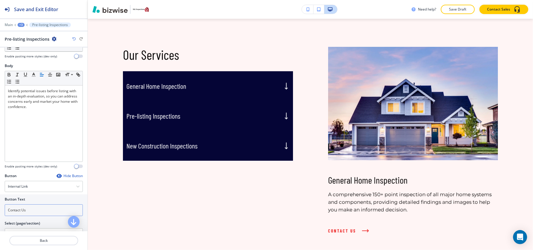
scroll to position [106, 0]
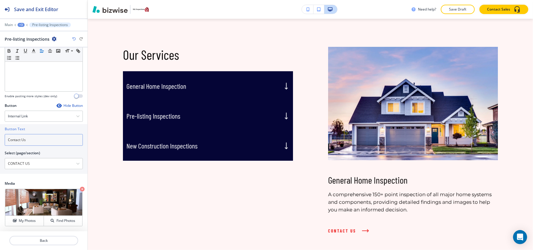
drag, startPoint x: 37, startPoint y: 136, endPoint x: 0, endPoint y: 137, distance: 37.5
click at [0, 137] on div "Button Text Contact Us Select (page/section) CONTACT US HOME HOME | Hero HOME |…" at bounding box center [44, 149] width 88 height 50
paste input "READ MORE"
type input "READ MORE"
click at [49, 242] on p "Back" at bounding box center [44, 240] width 68 height 5
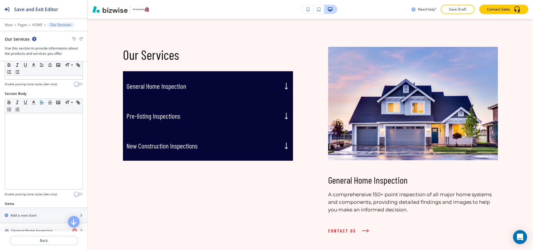
scroll to position [156, 0]
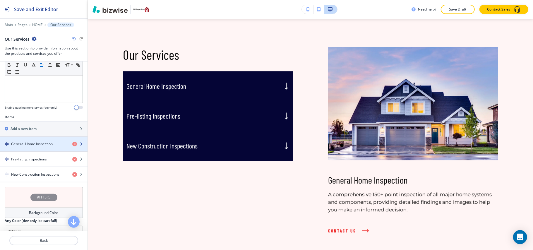
click at [46, 149] on div "button" at bounding box center [44, 149] width 88 height 5
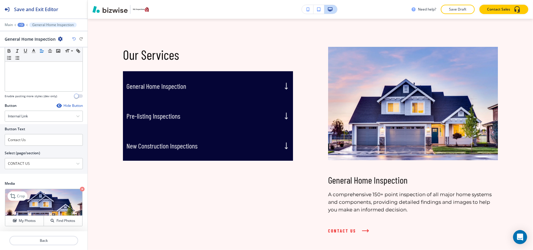
scroll to position [106, 0]
drag, startPoint x: 35, startPoint y: 141, endPoint x: 0, endPoint y: 138, distance: 34.6
click at [0, 138] on div "Button Text Contact Us Select (page/section) CONTACT US HOME HOME | Hero HOME |…" at bounding box center [44, 149] width 88 height 50
paste input "READ MORE"
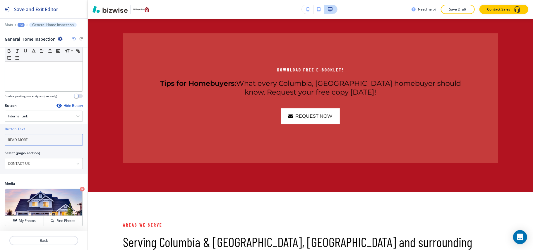
scroll to position [1278, 0]
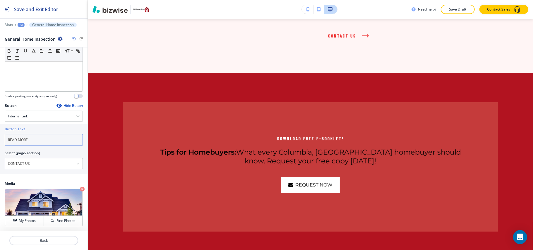
type input "READ MORE"
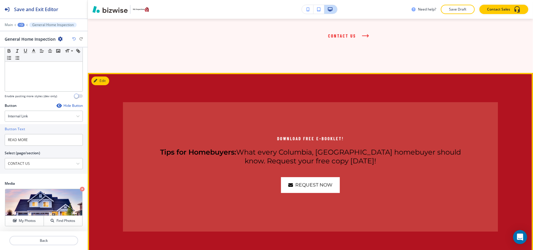
drag, startPoint x: 105, startPoint y: 79, endPoint x: 133, endPoint y: 45, distance: 43.9
click at [105, 79] on button "Edit" at bounding box center [100, 80] width 18 height 9
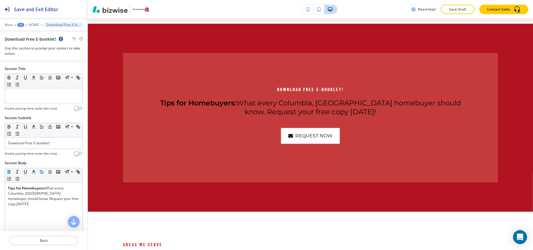
scroll to position [1331, 0]
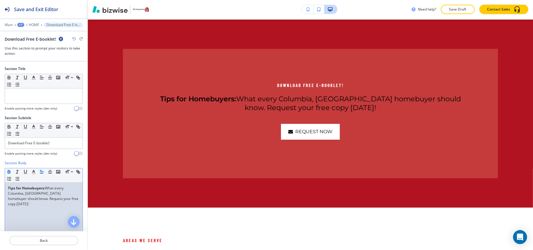
click at [40, 203] on div "Tips for Homebuyers: What every Columbia, [GEOGRAPHIC_DATA] homebuyer should kn…" at bounding box center [44, 221] width 78 height 76
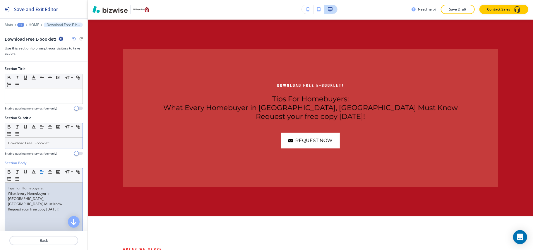
click at [45, 145] on p "Download Free E-booklet!" at bounding box center [44, 143] width 72 height 5
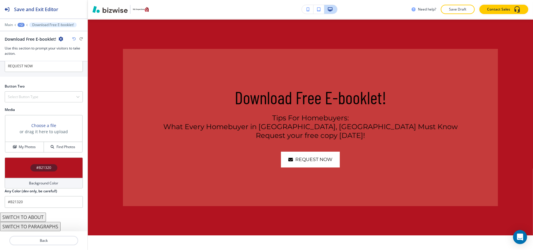
scroll to position [268, 0]
click at [26, 143] on button "My Photos" at bounding box center [24, 147] width 39 height 10
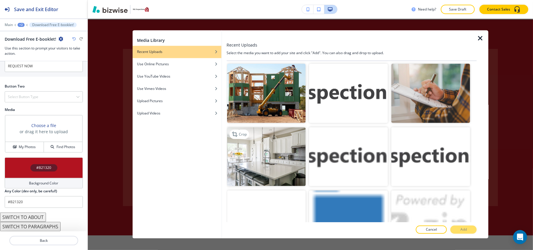
scroll to position [508, 0]
click at [242, 155] on img "button" at bounding box center [266, 156] width 79 height 59
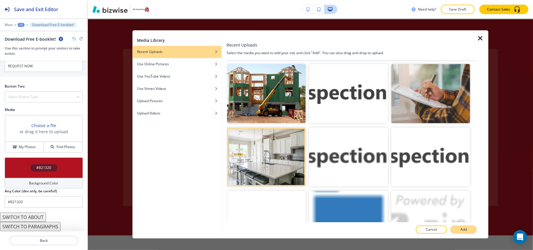
click at [465, 229] on p "Add" at bounding box center [464, 229] width 6 height 5
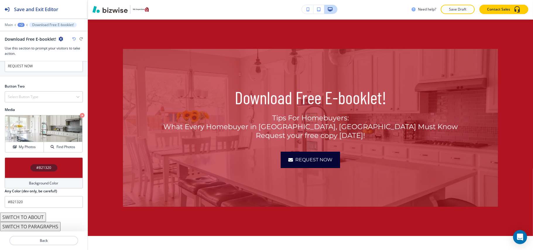
click at [13, 170] on div "#B21320" at bounding box center [44, 168] width 78 height 20
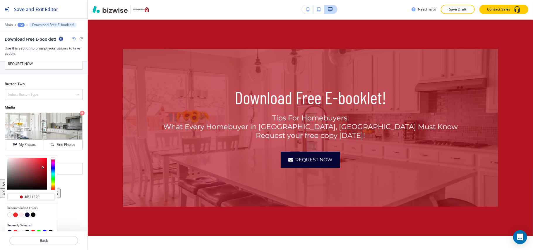
click at [26, 217] on button "button" at bounding box center [27, 215] width 5 height 5
type input "#050536"
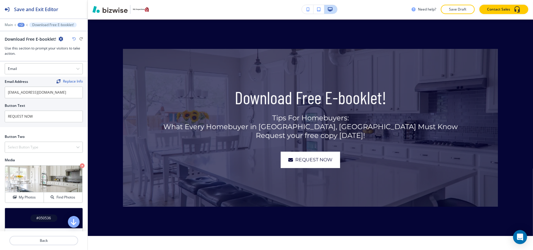
scroll to position [190, 0]
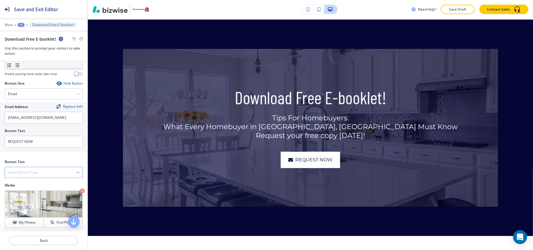
click at [35, 175] on h4 "Select Button Type" at bounding box center [23, 172] width 30 height 5
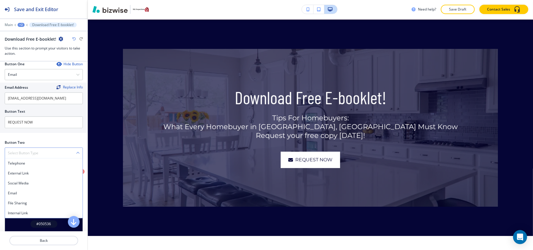
scroll to position [229, 0]
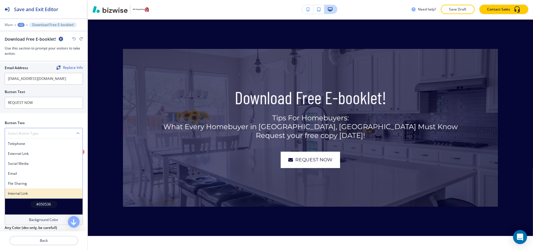
click at [27, 191] on div "Internal Link" at bounding box center [44, 194] width 78 height 10
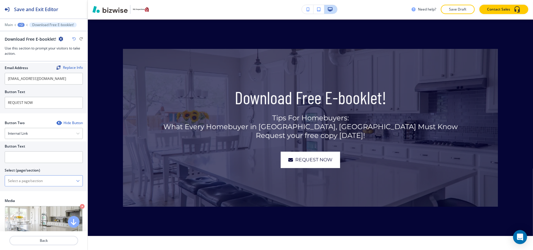
click at [39, 183] on \(page\/section\) "Manual Input" at bounding box center [40, 181] width 71 height 10
type \(page\/section\) "CONTACT US"
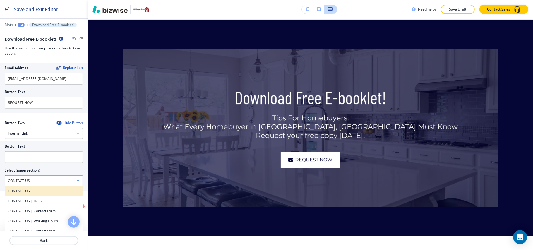
drag, startPoint x: 30, startPoint y: 194, endPoint x: 31, endPoint y: 167, distance: 26.7
click at [30, 193] on h4 "CONTACT US" at bounding box center [44, 191] width 72 height 5
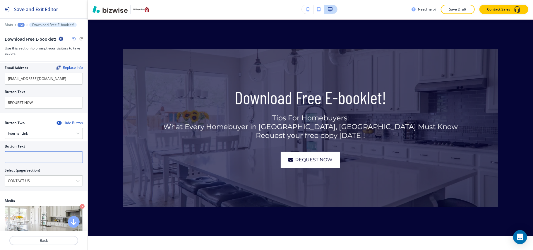
click at [32, 162] on input "text" at bounding box center [44, 157] width 78 height 12
paste input "CONTACT US"
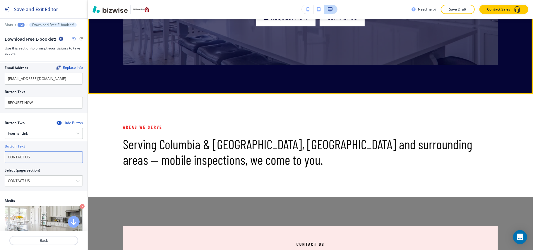
scroll to position [1487, 0]
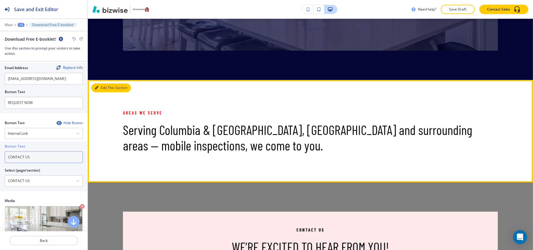
type input "CONTACT US"
click at [97, 88] on icon "button" at bounding box center [97, 88] width 4 height 4
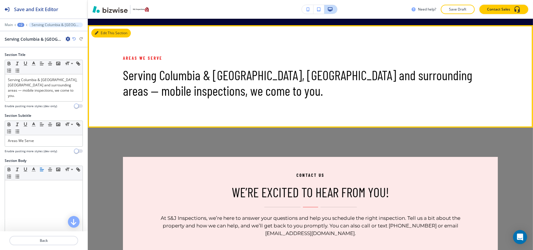
scroll to position [1548, 0]
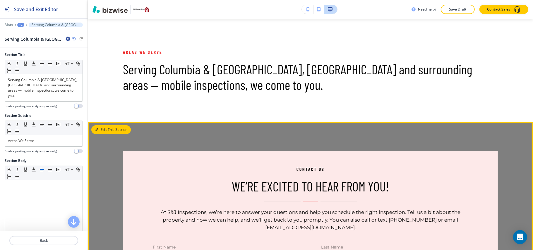
click at [105, 130] on button "Edit This Section" at bounding box center [111, 129] width 40 height 9
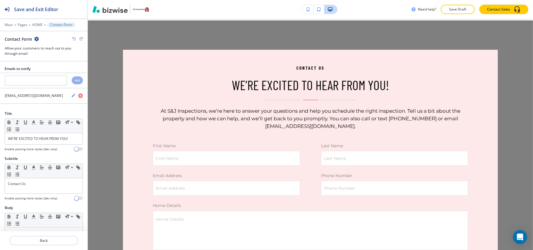
scroll to position [1650, 0]
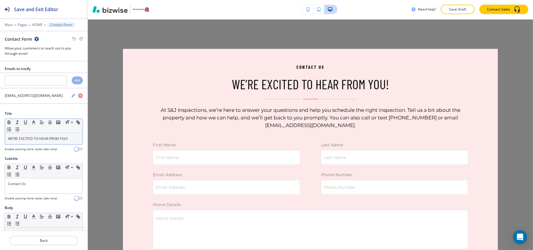
click at [29, 143] on div "WE’RE EXCITED TO HEAR FROM YOU!" at bounding box center [44, 138] width 78 height 11
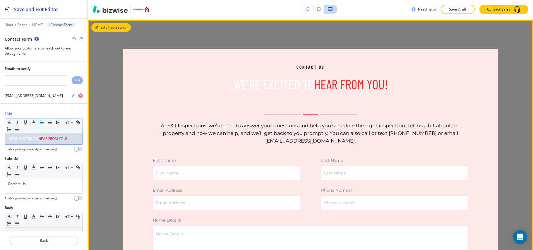
click at [105, 27] on button "Edit This Section" at bounding box center [111, 27] width 40 height 9
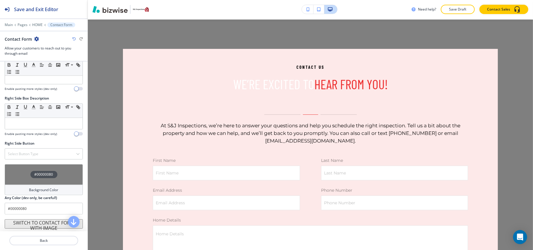
click at [8, 171] on div "#00000080" at bounding box center [44, 174] width 78 height 20
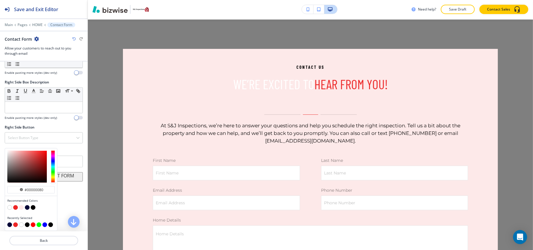
click at [26, 209] on button "button" at bounding box center [27, 207] width 5 height 5
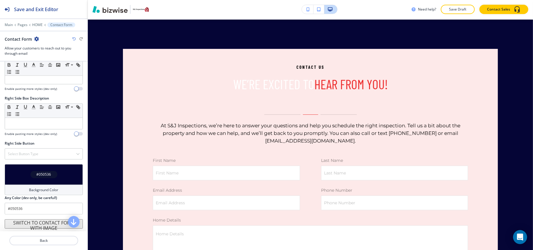
click at [16, 177] on div "#050536" at bounding box center [44, 174] width 78 height 20
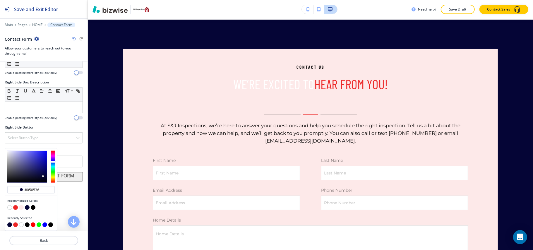
click at [16, 209] on button "button" at bounding box center [15, 207] width 5 height 5
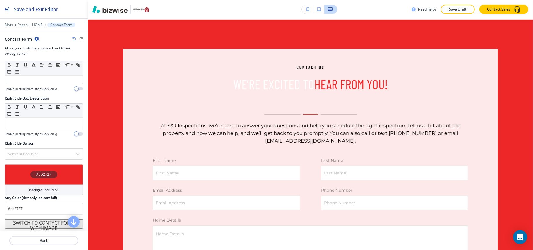
click at [14, 166] on div "#ED2727" at bounding box center [44, 174] width 78 height 20
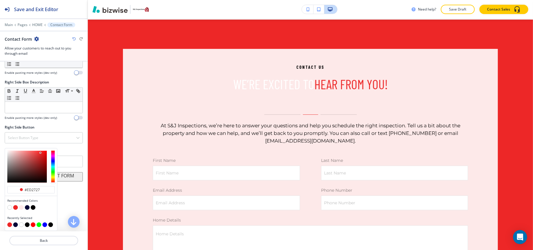
click at [26, 209] on button "button" at bounding box center [27, 207] width 5 height 5
type input "#050536"
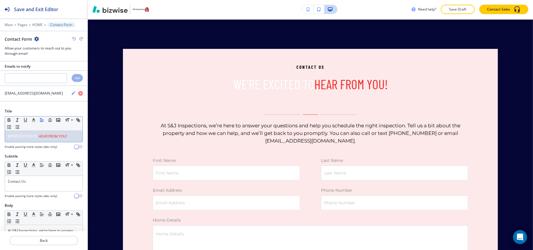
scroll to position [0, 0]
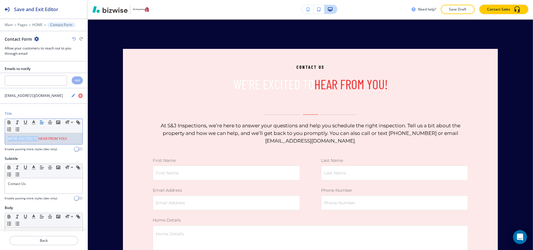
drag, startPoint x: 38, startPoint y: 141, endPoint x: 0, endPoint y: 140, distance: 38.1
click at [0, 140] on div "Title Small Normal Large Huge WE’RE EXCITED TO HEAR FROM YOU! Enable pasting mo…" at bounding box center [44, 133] width 88 height 45
click at [32, 122] on icon "button" at bounding box center [33, 122] width 5 height 5
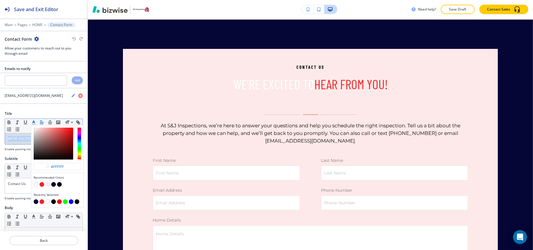
click at [54, 186] on button "button" at bounding box center [53, 184] width 5 height 5
type input "#050536"
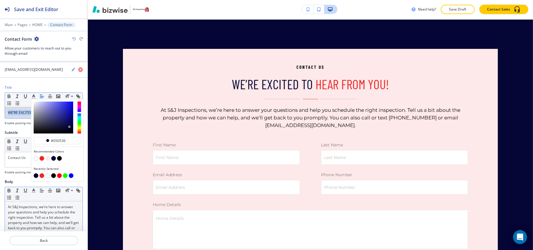
scroll to position [78, 0]
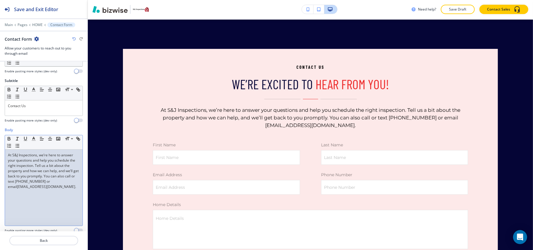
click at [33, 174] on p "At S&J Inspections, we’re here to answer your questions and help you schedule t…" at bounding box center [44, 171] width 72 height 37
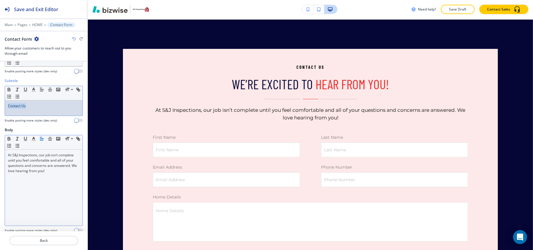
drag, startPoint x: 41, startPoint y: 105, endPoint x: 0, endPoint y: 103, distance: 41.0
click at [0, 103] on div "Subtitle Small Normal Large Huge Contact Us Enable pasting more styles (dev onl…" at bounding box center [44, 102] width 88 height 49
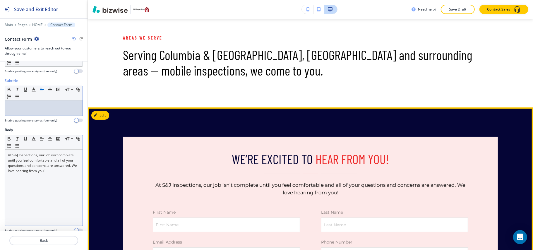
scroll to position [1455, 0]
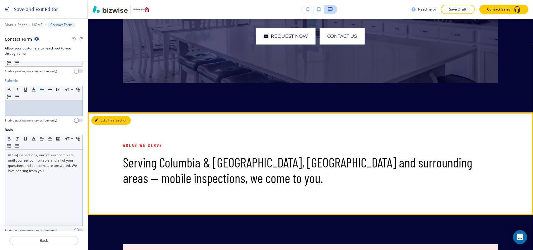
click at [104, 119] on button "Edit This Section" at bounding box center [111, 120] width 40 height 9
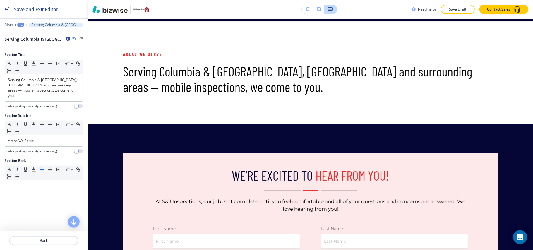
scroll to position [1548, 0]
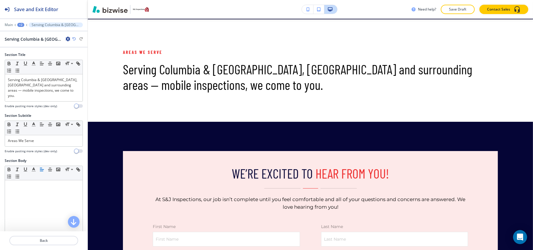
click at [66, 40] on icon "button" at bounding box center [68, 39] width 5 height 5
click at [75, 73] on p "Delete Section" at bounding box center [84, 69] width 30 height 5
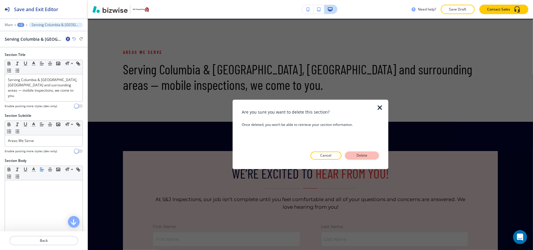
click at [363, 156] on p "Delete" at bounding box center [362, 155] width 14 height 5
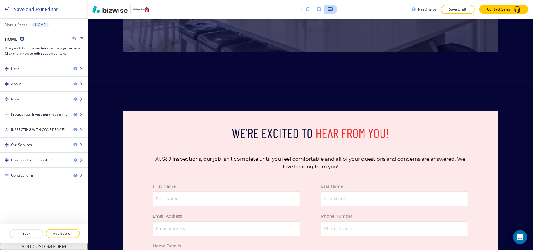
scroll to position [1528, 0]
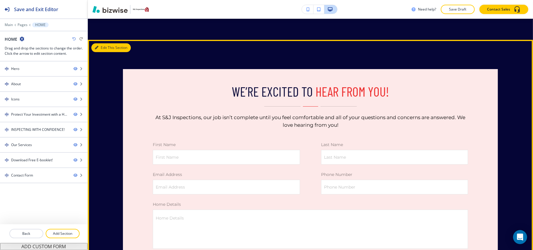
click at [107, 44] on button "Edit This Section" at bounding box center [111, 47] width 40 height 9
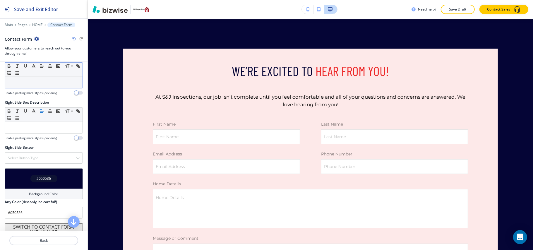
scroll to position [440, 0]
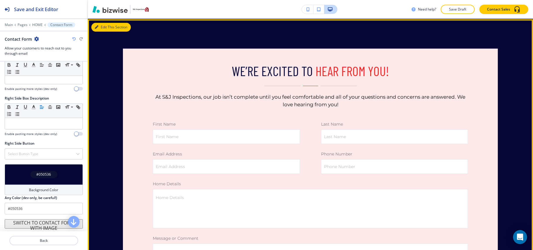
click at [105, 27] on button "Edit This Section" at bounding box center [111, 27] width 40 height 9
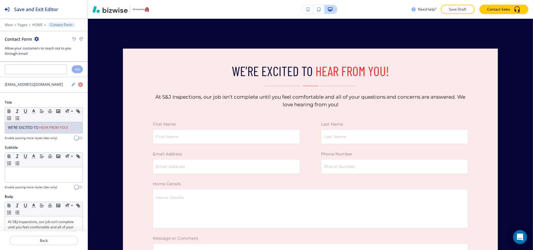
scroll to position [11, 0]
drag, startPoint x: 66, startPoint y: 128, endPoint x: 0, endPoint y: 129, distance: 66.2
click at [0, 129] on div "Title Small Normal Large Huge WE’RE EXCITED TO HEAR FROM YOU! Enable pasting mo…" at bounding box center [44, 122] width 88 height 45
drag, startPoint x: 49, startPoint y: 128, endPoint x: 369, endPoint y: 95, distance: 322.5
click at [369, 95] on p "At S&J Inspections, our job isn’t complete until you feel comfortable and all o…" at bounding box center [310, 100] width 315 height 15
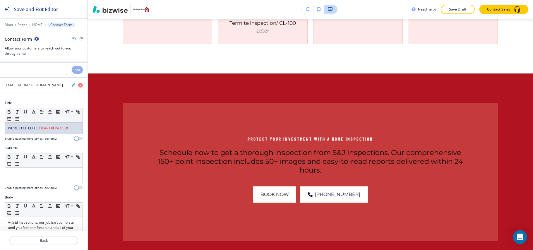
scroll to position [653, 0]
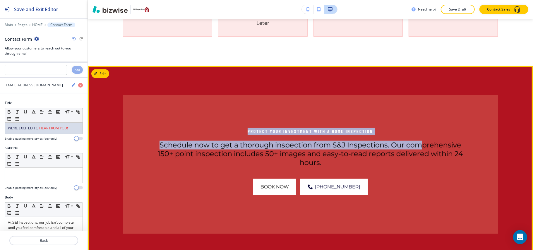
drag, startPoint x: 231, startPoint y: 129, endPoint x: 375, endPoint y: 87, distance: 149.4
click at [418, 135] on p "Protect Your Investment with a Home Inspection" at bounding box center [310, 131] width 315 height 7
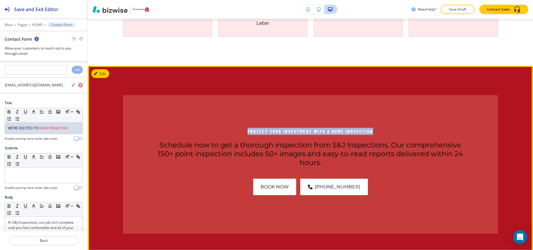
click at [302, 131] on p "Protect Your Investment with a Home Inspection" at bounding box center [310, 131] width 315 height 7
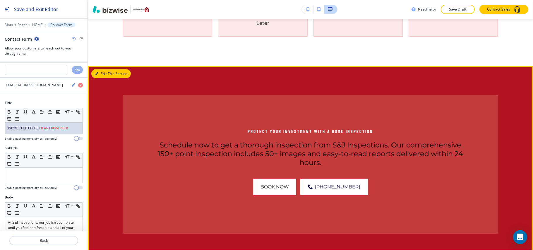
click at [105, 72] on button "Edit This Section" at bounding box center [111, 73] width 40 height 9
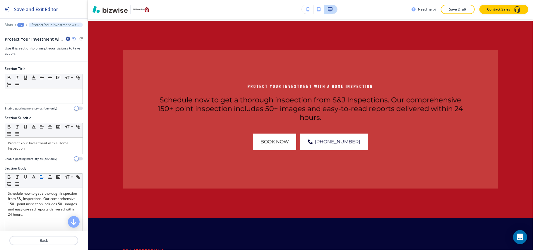
scroll to position [701, 0]
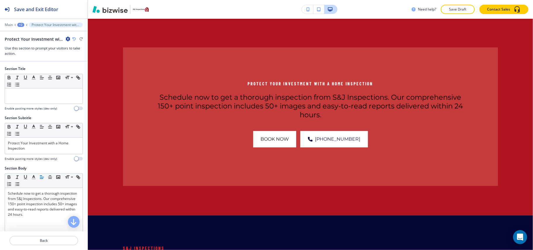
click at [66, 37] on icon "button" at bounding box center [68, 39] width 5 height 5
click at [78, 69] on p "Delete Section" at bounding box center [84, 69] width 30 height 5
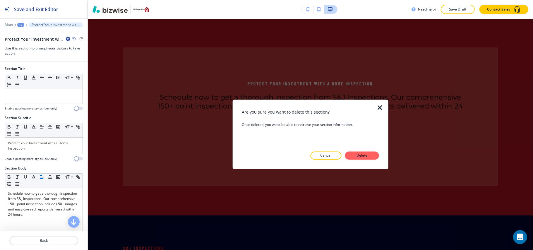
click at [368, 153] on p "Delete" at bounding box center [362, 155] width 14 height 5
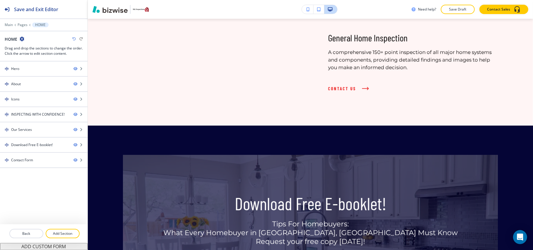
scroll to position [848, 0]
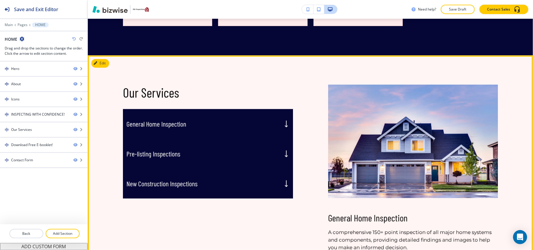
click at [245, 130] on div "General Home Inspection" at bounding box center [208, 124] width 170 height 30
click at [231, 152] on div "Pre-listing Inspections" at bounding box center [208, 154] width 170 height 30
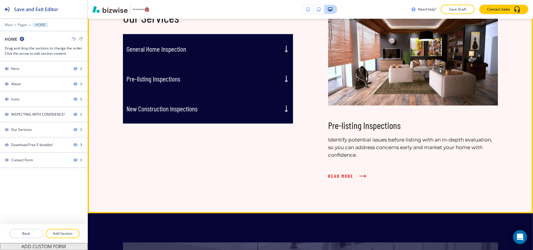
scroll to position [926, 0]
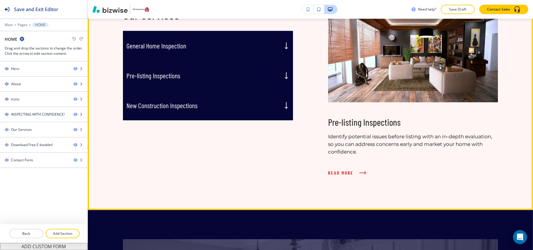
click at [218, 54] on div "General Home Inspection" at bounding box center [208, 46] width 170 height 30
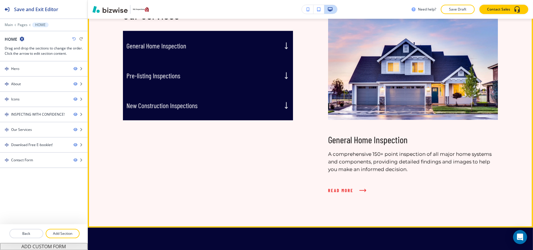
click at [246, 44] on div "General Home Inspection" at bounding box center [208, 46] width 170 height 30
click at [251, 76] on div "Pre-listing Inspections" at bounding box center [208, 76] width 170 height 30
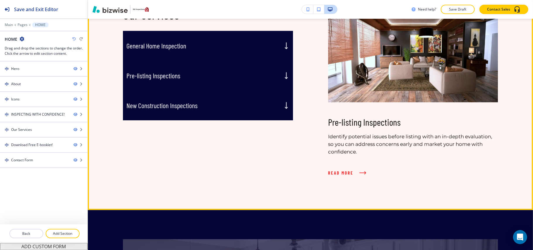
click at [256, 101] on div "New Construction Inspections" at bounding box center [208, 105] width 170 height 30
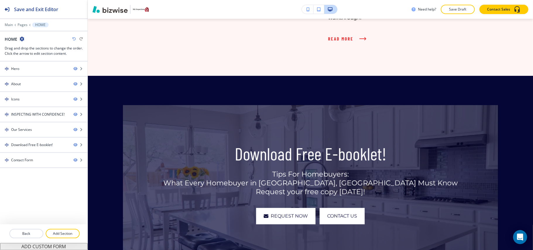
scroll to position [0, 0]
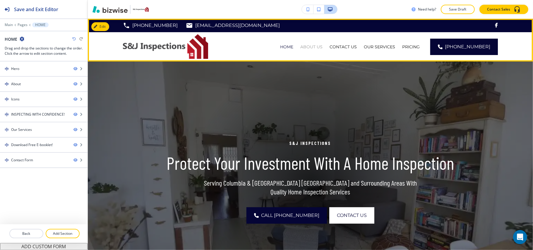
click at [316, 49] on p "ABOUT US" at bounding box center [311, 47] width 22 height 6
